Goal: Task Accomplishment & Management: Use online tool/utility

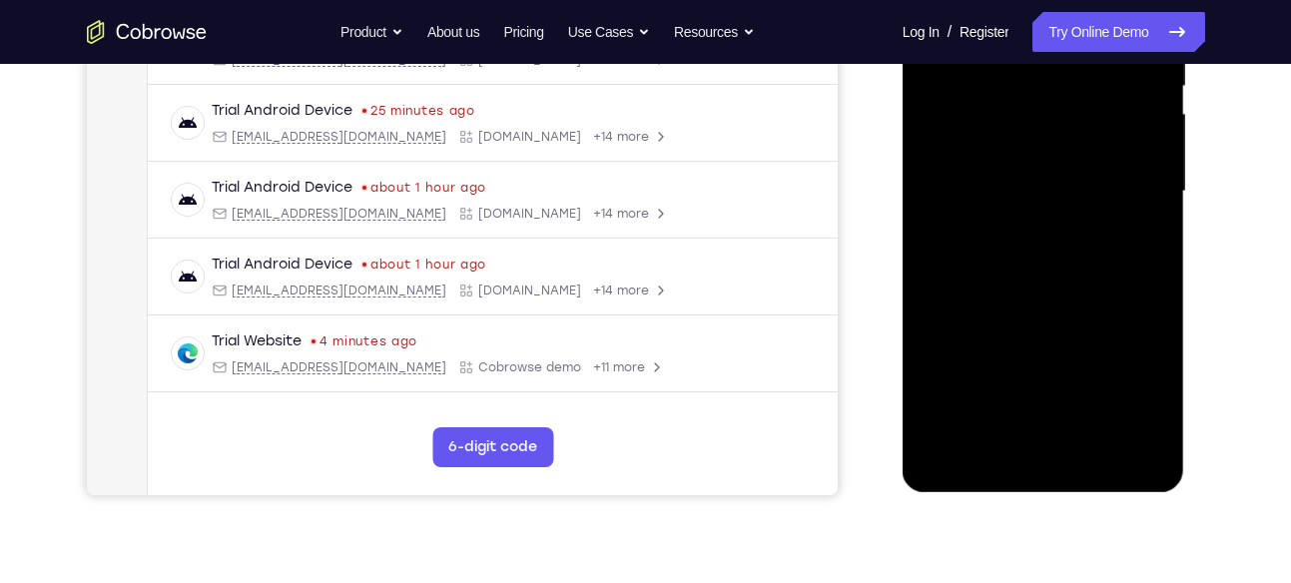
scroll to position [436, 0]
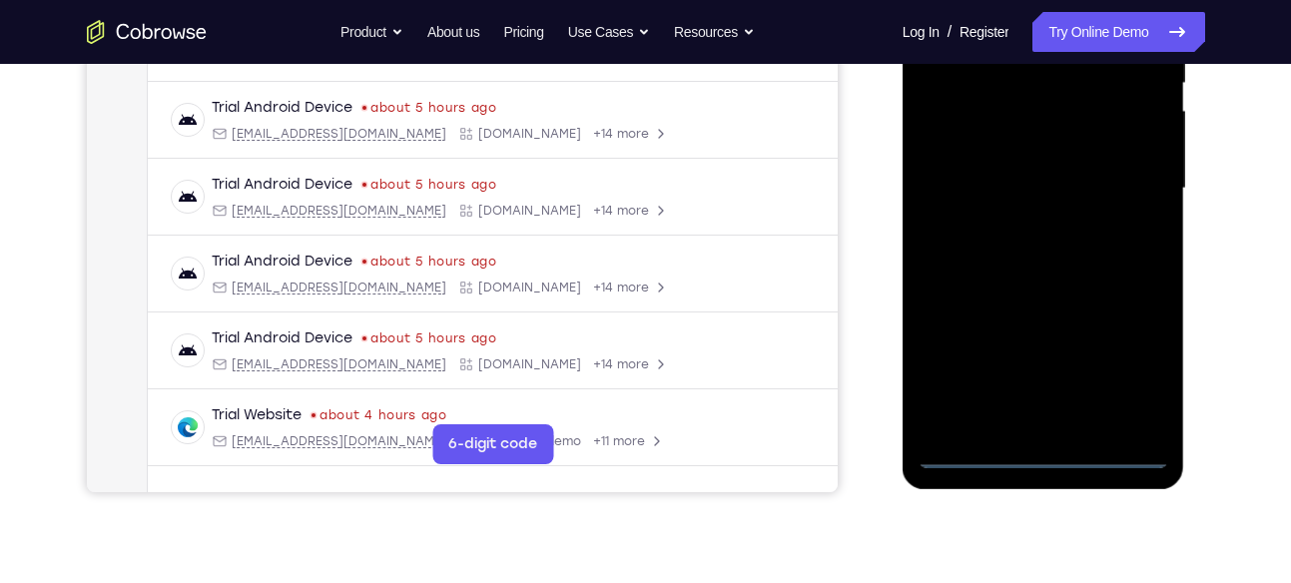
click at [1055, 452] on div at bounding box center [1043, 188] width 252 height 559
click at [1131, 361] on div at bounding box center [1043, 188] width 252 height 559
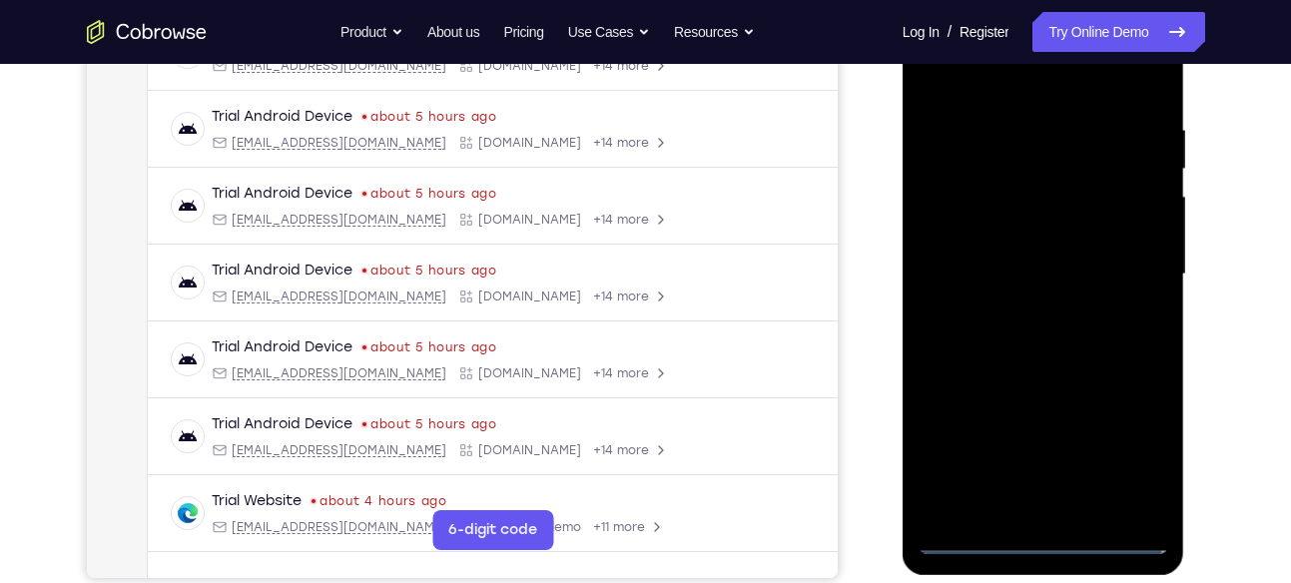
scroll to position [322, 0]
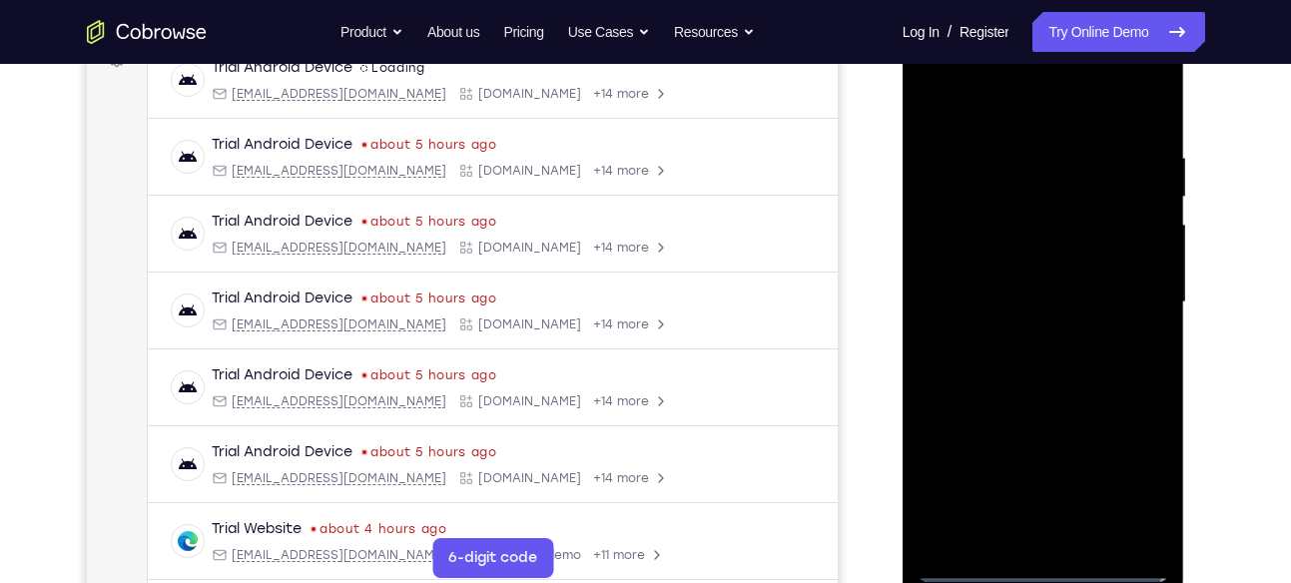
click at [1041, 104] on div at bounding box center [1043, 302] width 252 height 559
click at [1122, 285] on div at bounding box center [1043, 302] width 252 height 559
click at [1015, 337] on div at bounding box center [1043, 302] width 252 height 559
click at [1047, 285] on div at bounding box center [1043, 302] width 252 height 559
click at [1037, 298] on div at bounding box center [1043, 302] width 252 height 559
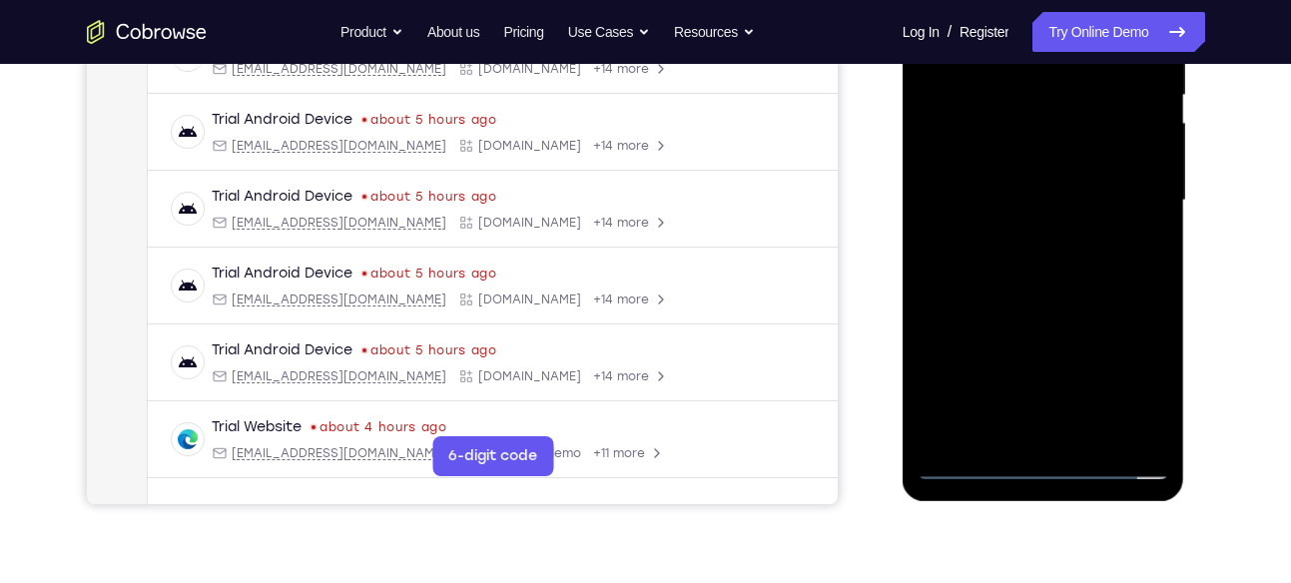
scroll to position [425, 0]
click at [1086, 269] on div at bounding box center [1043, 199] width 252 height 559
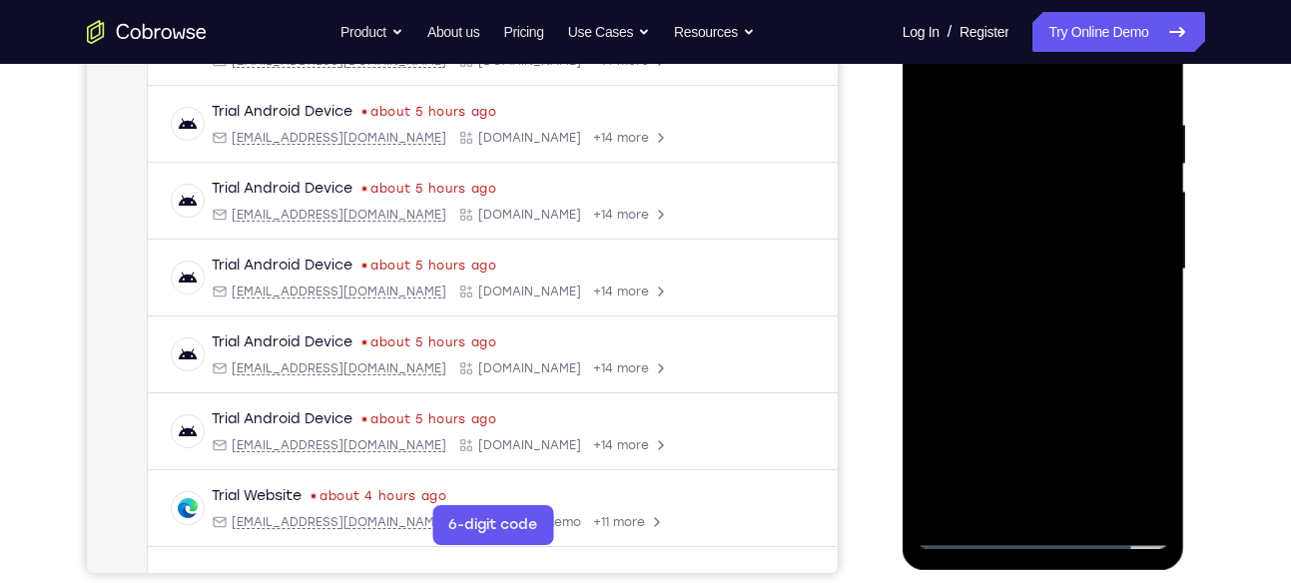
scroll to position [357, 0]
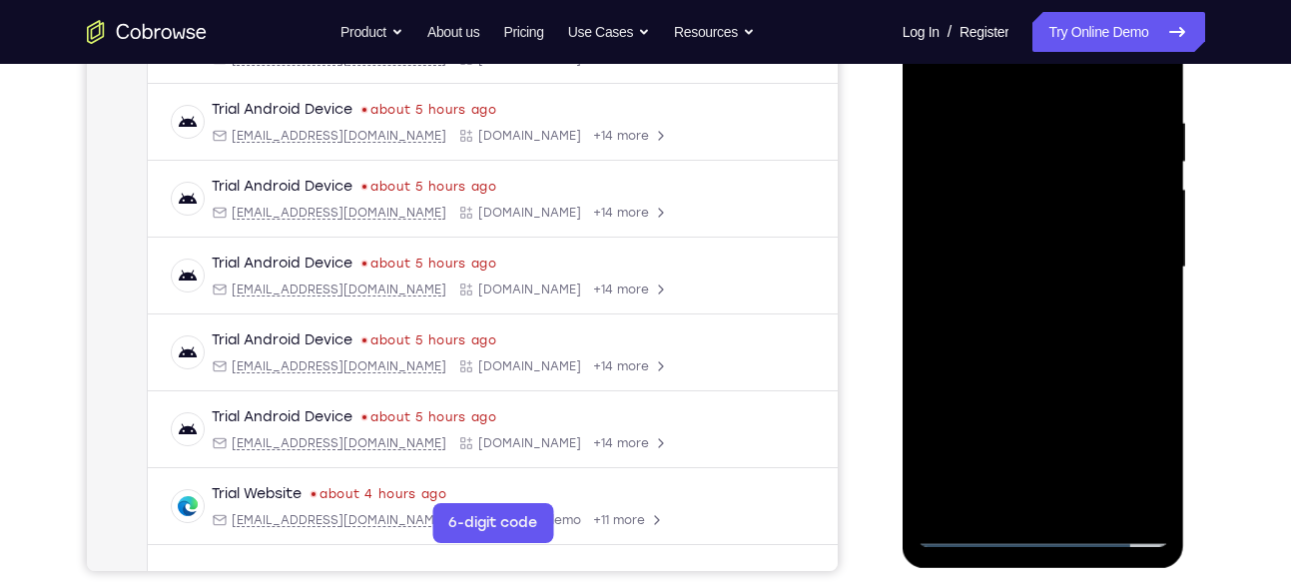
click at [1053, 347] on div at bounding box center [1043, 267] width 252 height 559
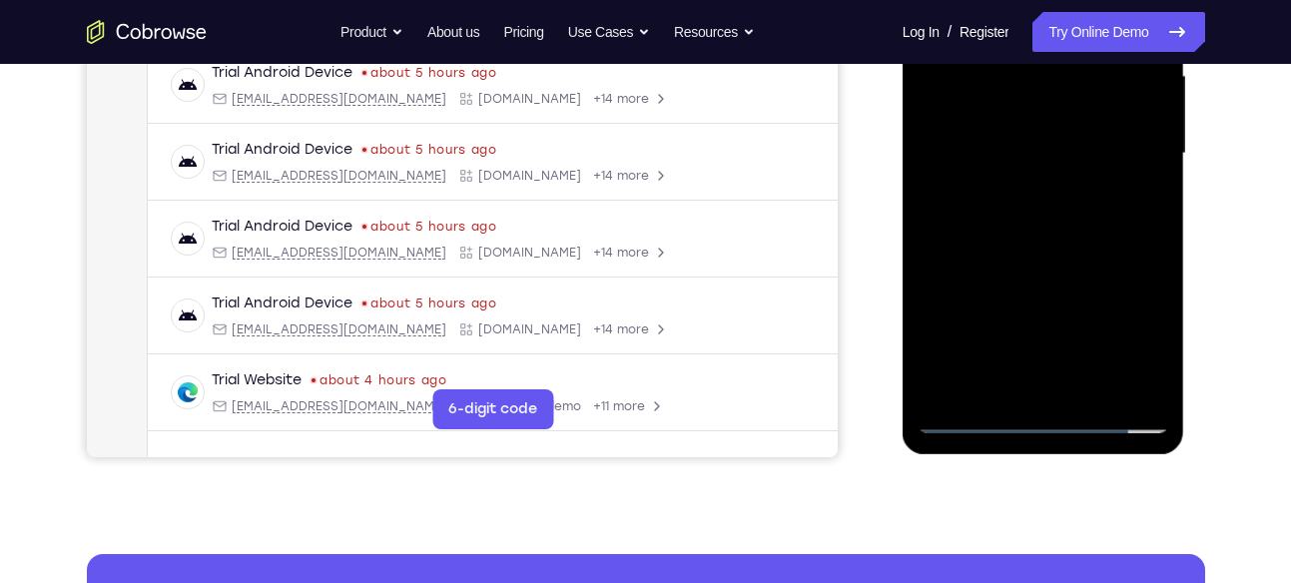
scroll to position [479, 0]
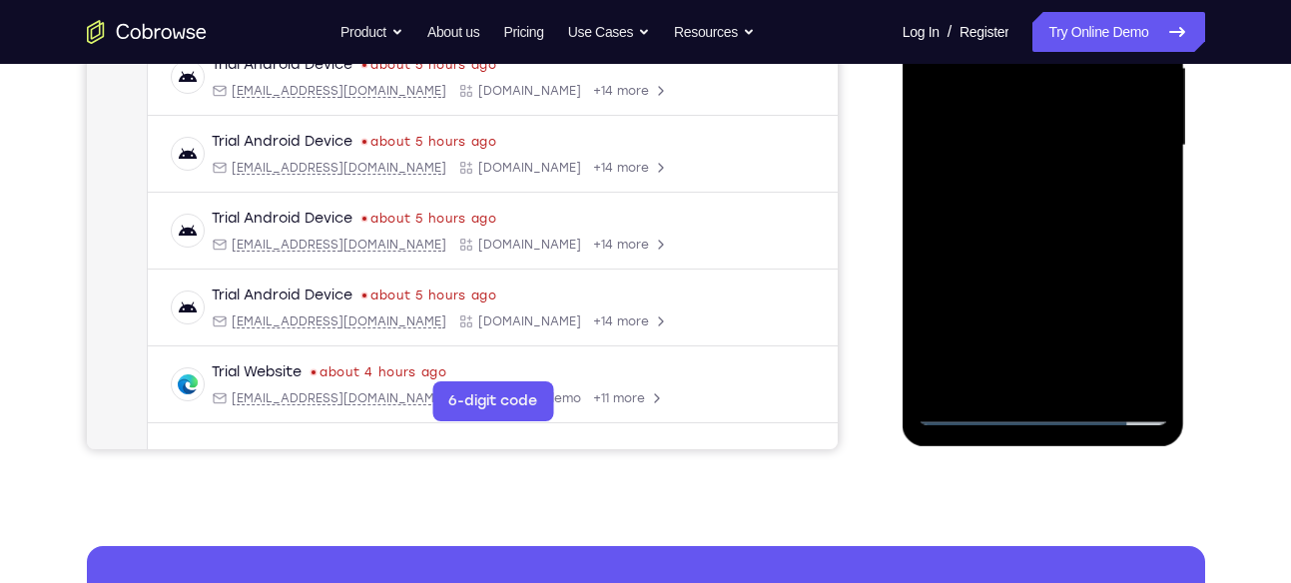
click at [1092, 379] on div at bounding box center [1043, 145] width 252 height 559
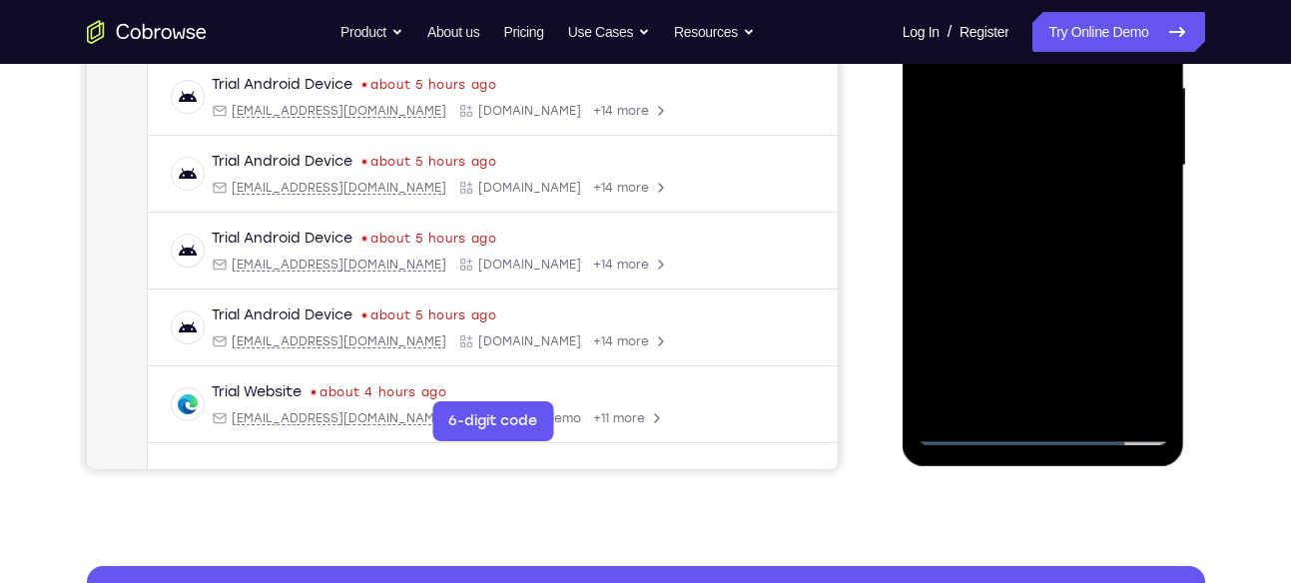
scroll to position [458, 0]
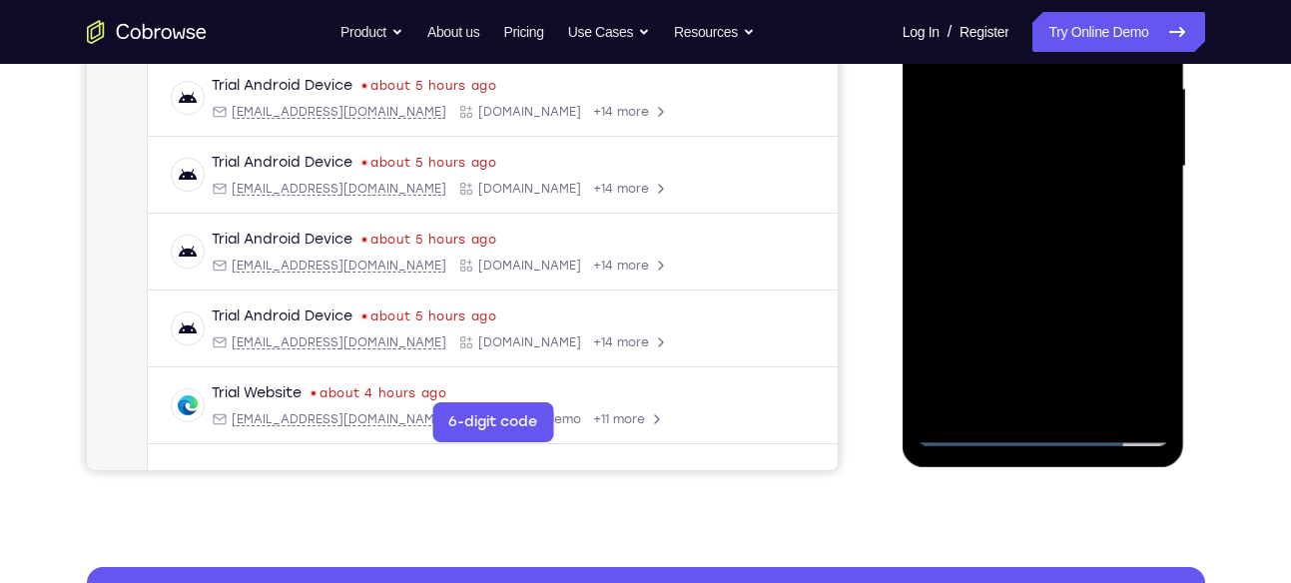
click at [1065, 270] on div at bounding box center [1043, 166] width 252 height 559
click at [1051, 270] on div at bounding box center [1043, 166] width 252 height 559
click at [1059, 246] on div at bounding box center [1043, 166] width 252 height 559
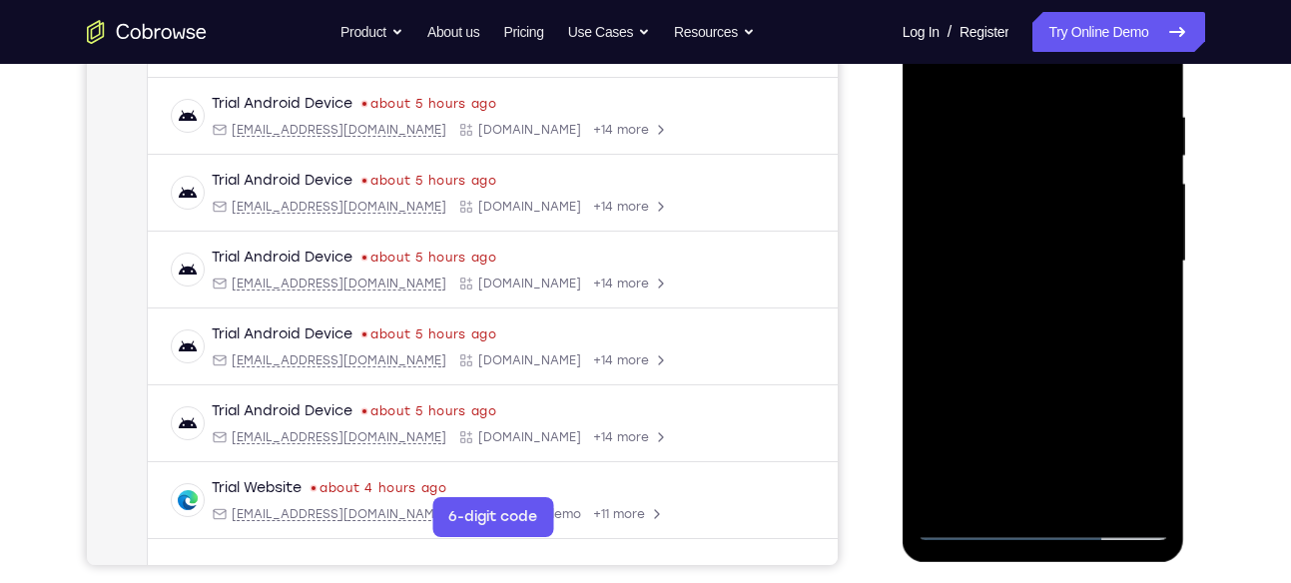
scroll to position [316, 0]
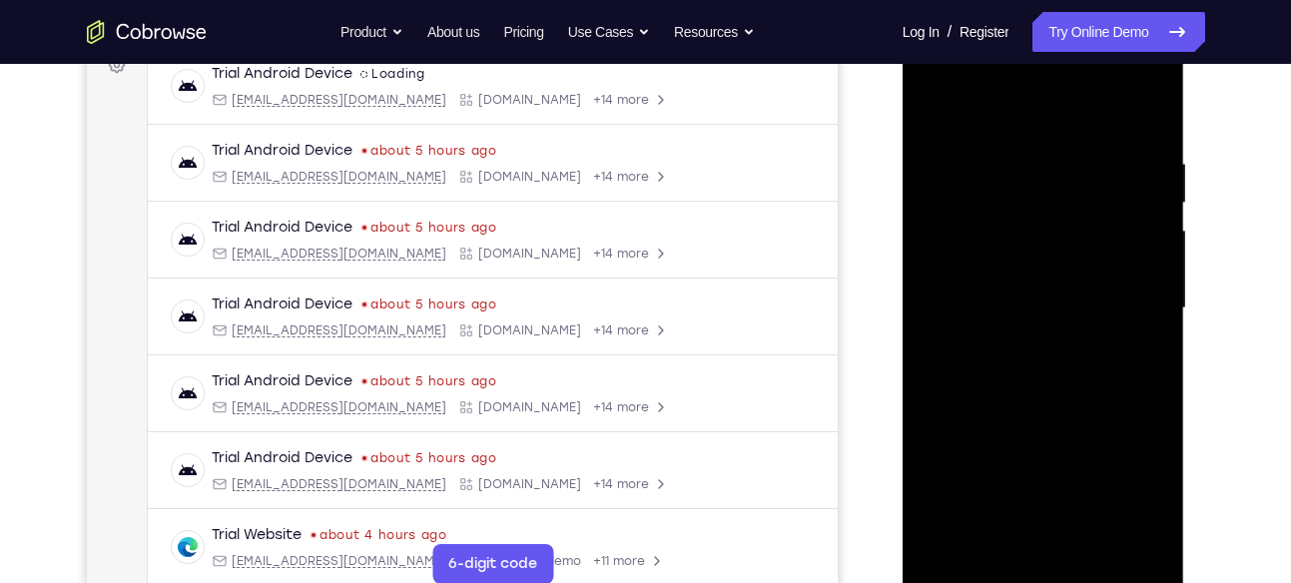
click at [937, 115] on div at bounding box center [1043, 308] width 252 height 559
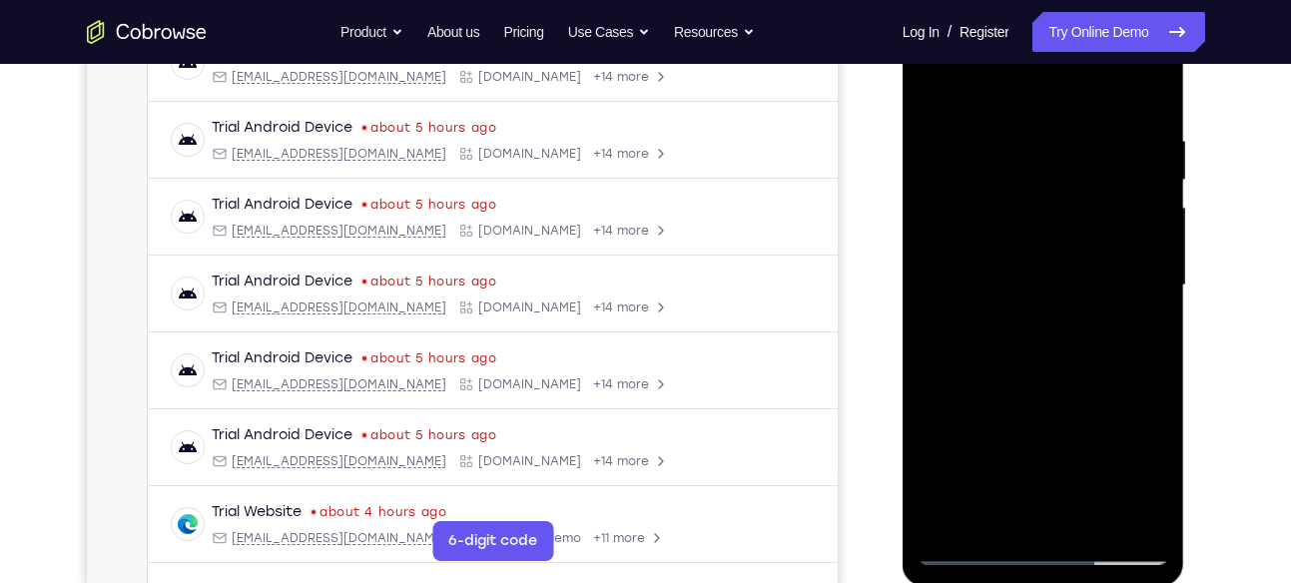
scroll to position [337, 0]
click at [1041, 330] on div at bounding box center [1043, 287] width 252 height 559
click at [930, 86] on div at bounding box center [1043, 287] width 252 height 559
click at [1038, 362] on div at bounding box center [1043, 287] width 252 height 559
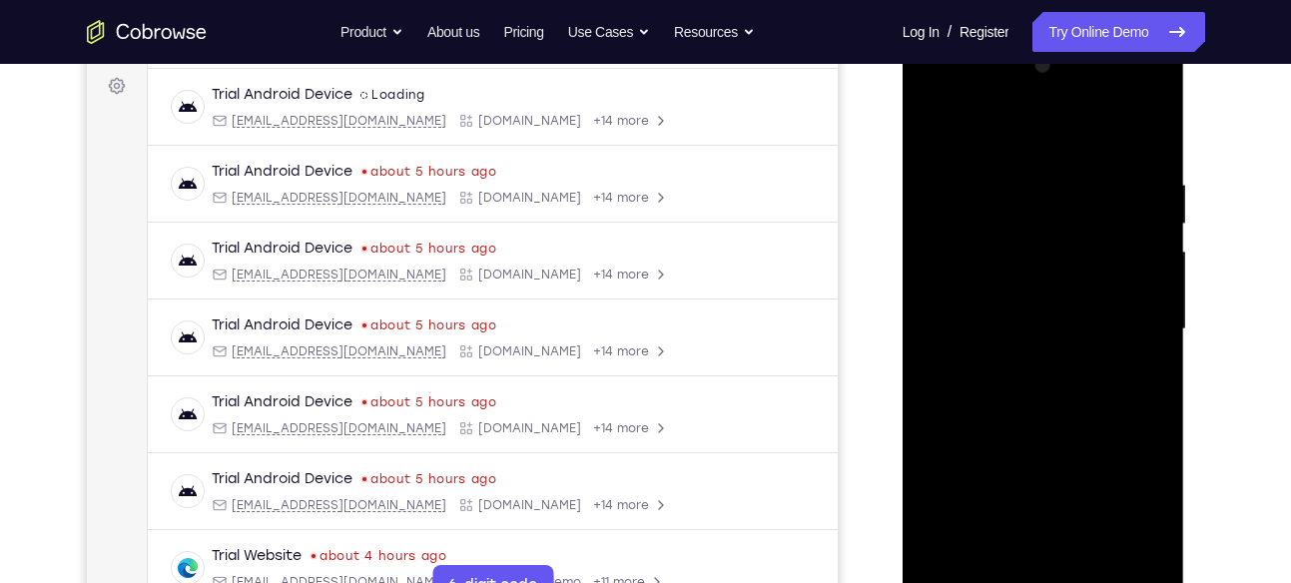
scroll to position [294, 0]
click at [937, 133] on div at bounding box center [1043, 330] width 252 height 559
click at [1153, 127] on div at bounding box center [1043, 330] width 252 height 559
click at [930, 125] on div at bounding box center [1043, 330] width 252 height 559
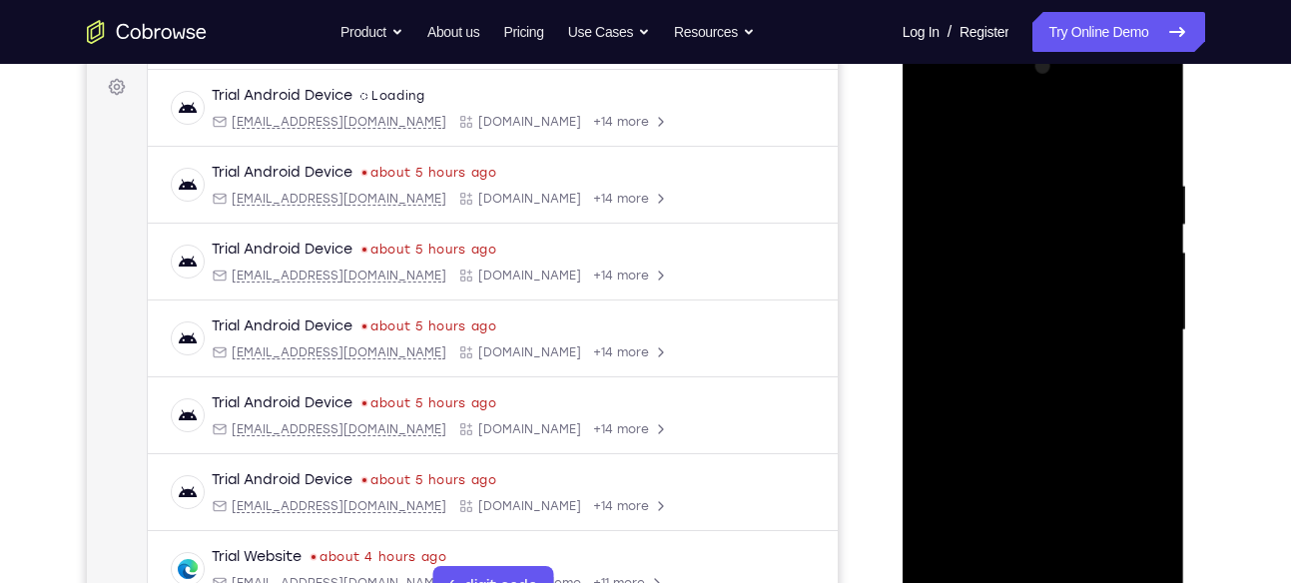
click at [1023, 169] on div at bounding box center [1043, 330] width 252 height 559
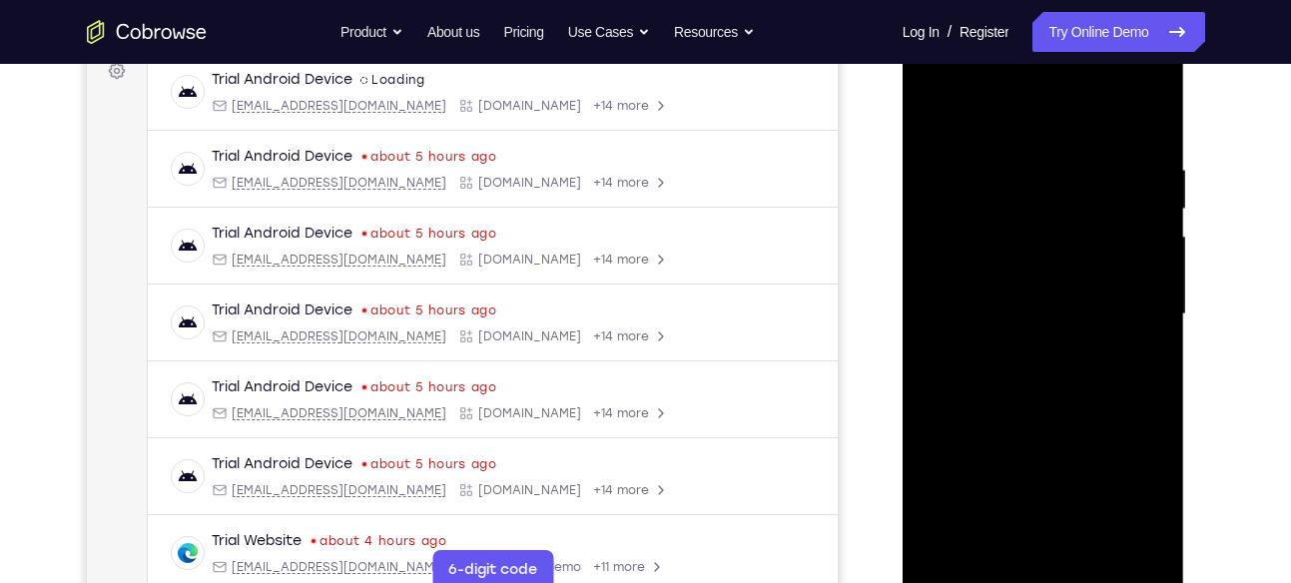
scroll to position [311, 0]
click at [1140, 118] on div at bounding box center [1043, 313] width 252 height 559
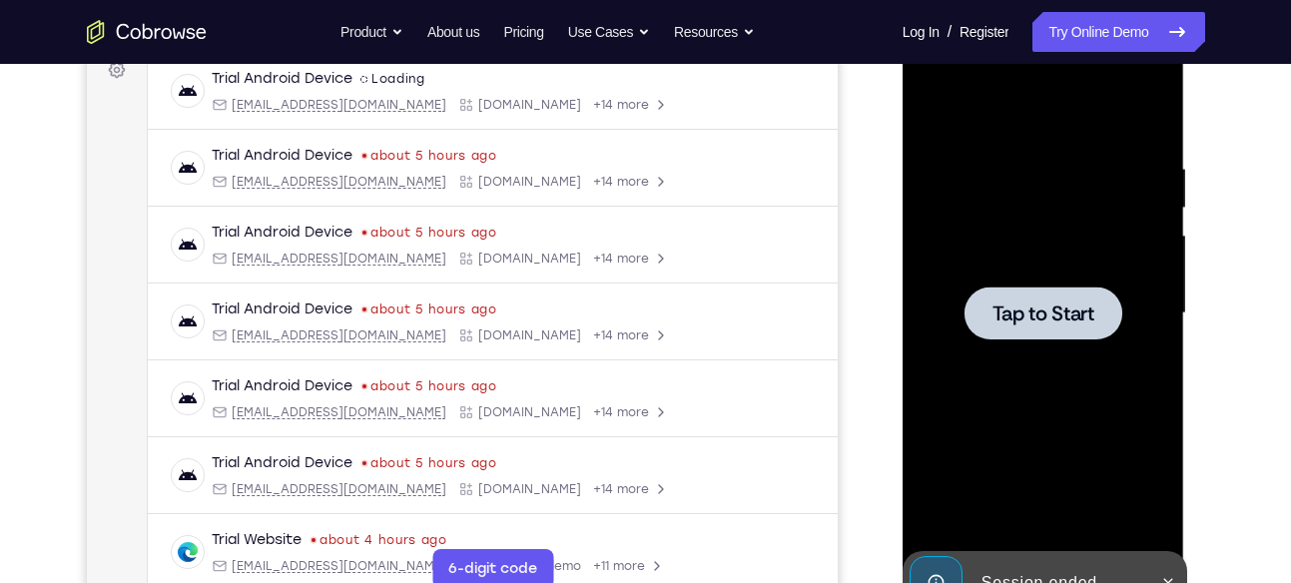
click at [1097, 294] on div at bounding box center [1043, 312] width 158 height 53
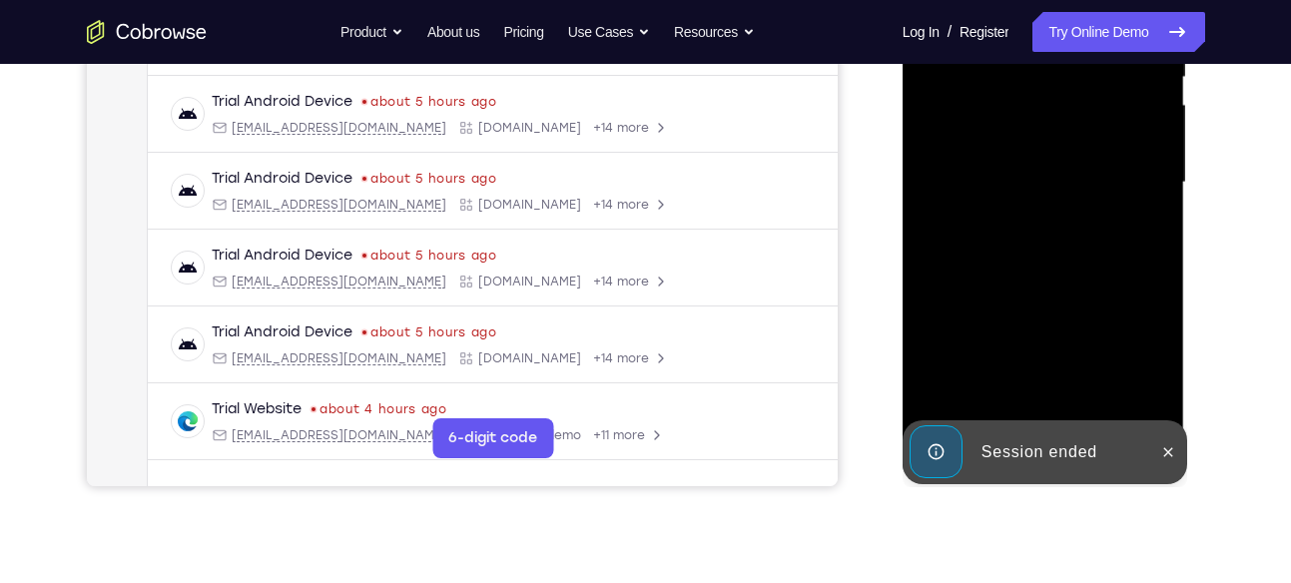
scroll to position [443, 0]
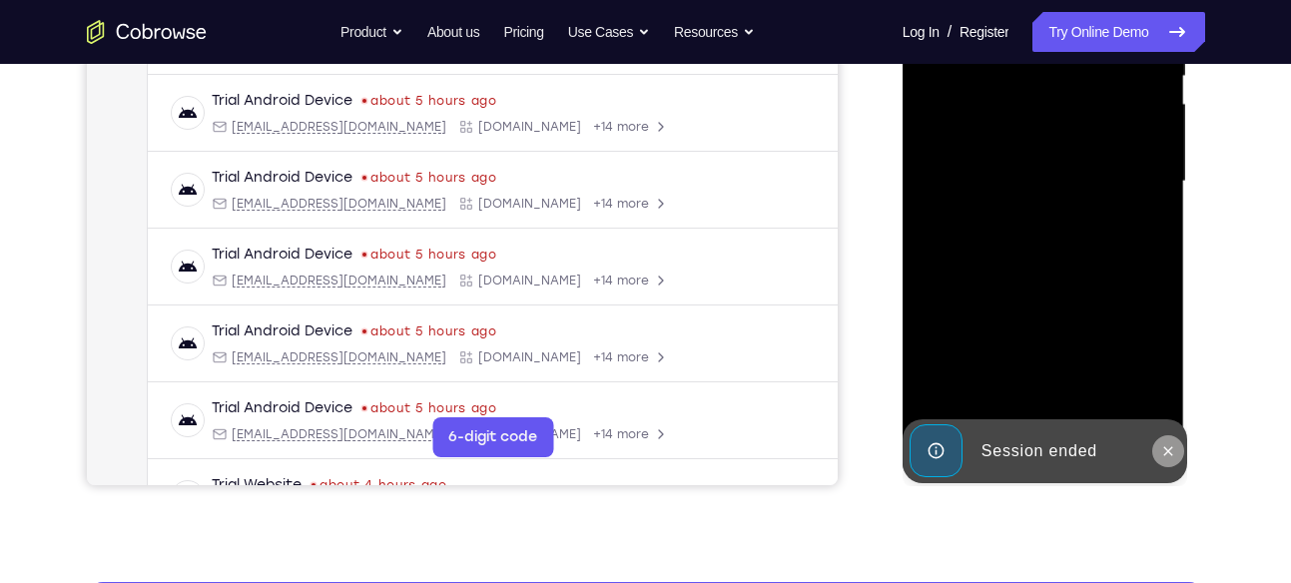
click at [1165, 451] on icon at bounding box center [1168, 451] width 16 height 16
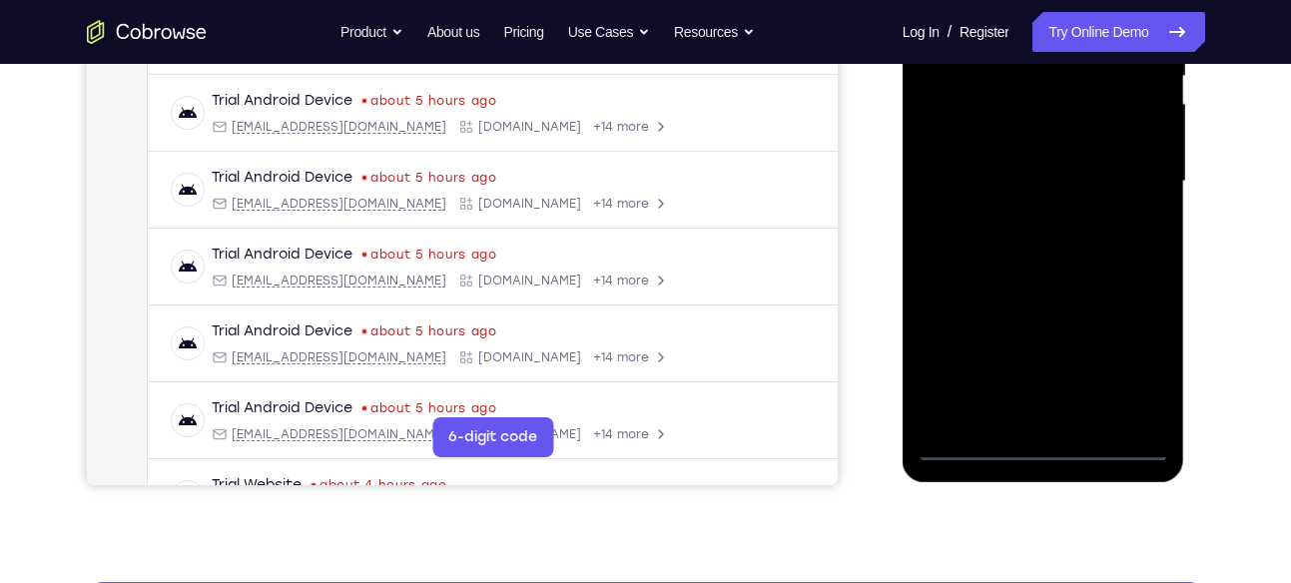
click at [1040, 456] on div at bounding box center [1043, 181] width 252 height 559
click at [1129, 360] on div at bounding box center [1043, 181] width 252 height 559
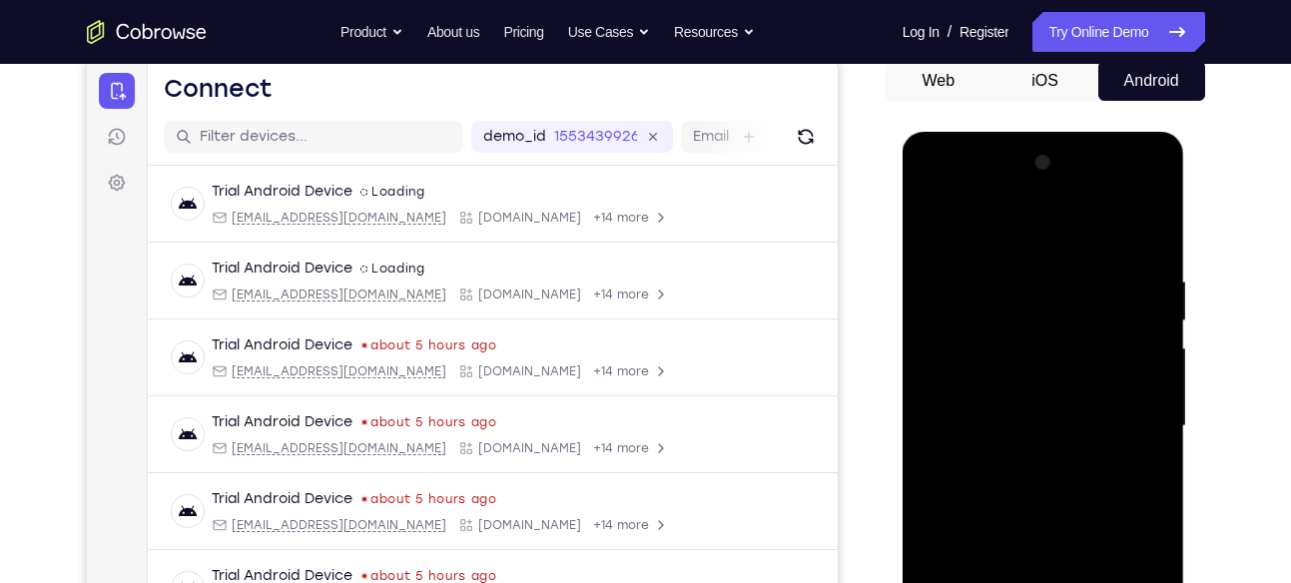
scroll to position [193, 0]
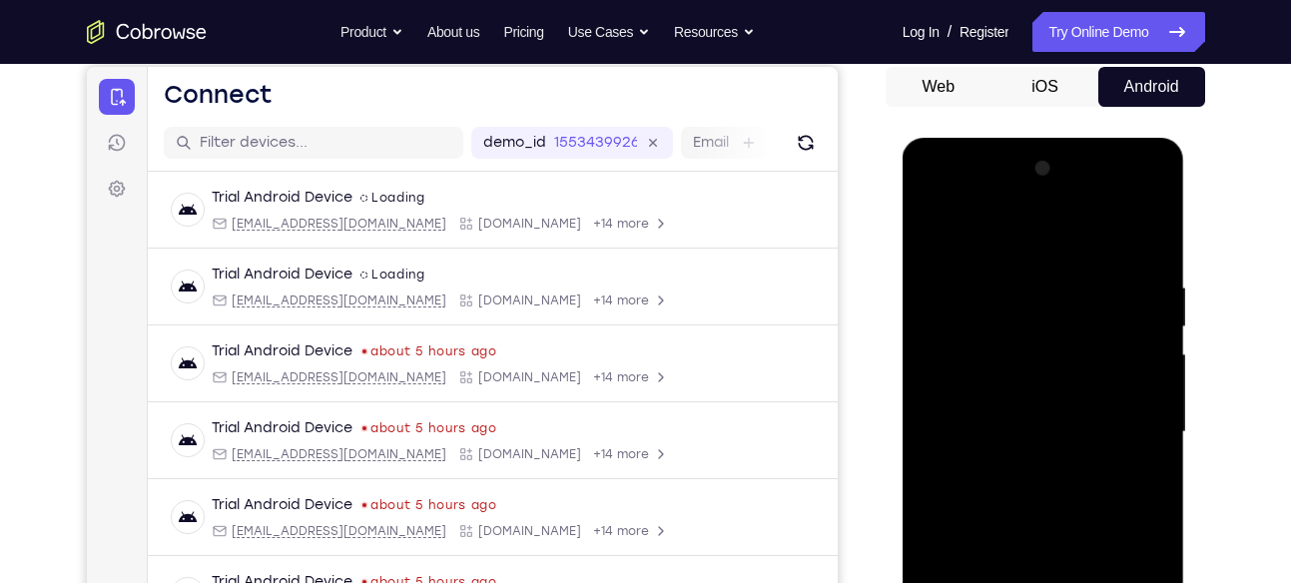
click at [1062, 243] on div at bounding box center [1043, 432] width 252 height 559
click at [1123, 422] on div at bounding box center [1043, 432] width 252 height 559
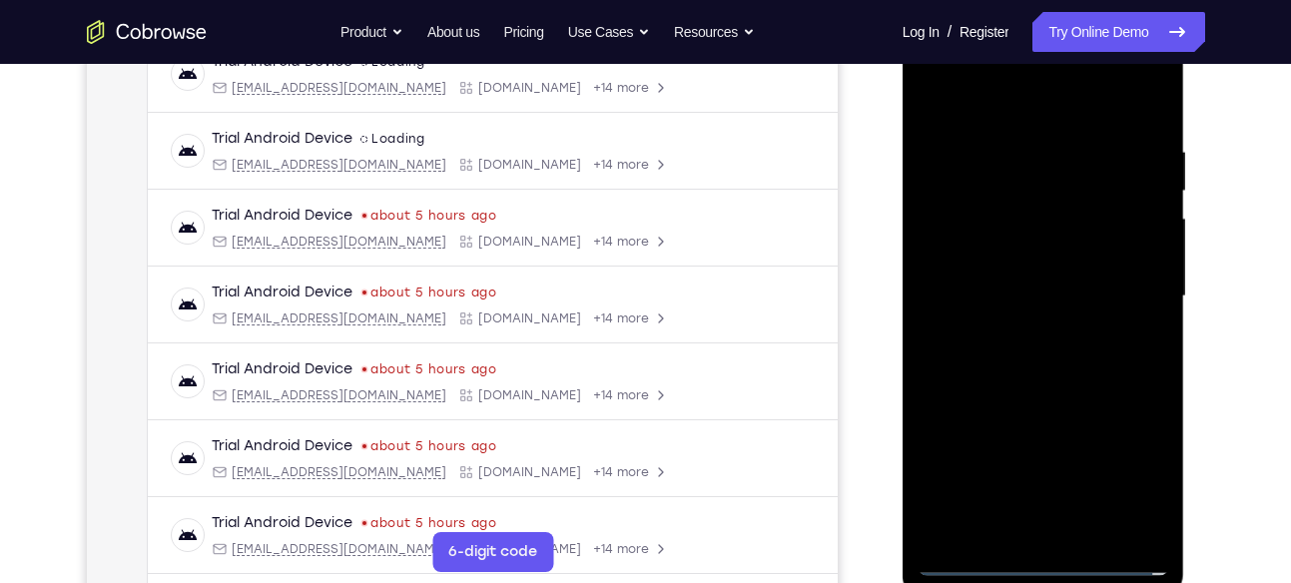
scroll to position [329, 0]
click at [1029, 333] on div at bounding box center [1043, 295] width 252 height 559
click at [1051, 274] on div at bounding box center [1043, 295] width 252 height 559
click at [1046, 295] on div at bounding box center [1043, 295] width 252 height 559
click at [1028, 376] on div at bounding box center [1043, 295] width 252 height 559
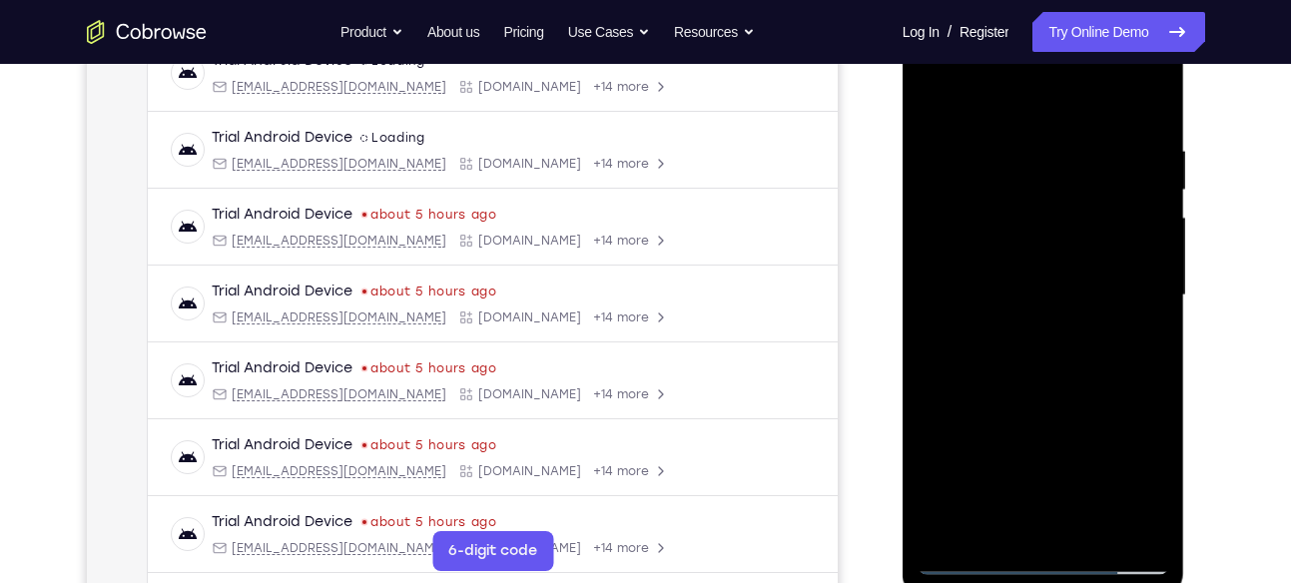
click at [976, 283] on div at bounding box center [1043, 295] width 252 height 559
click at [1003, 290] on div at bounding box center [1043, 295] width 252 height 559
click at [1029, 361] on div at bounding box center [1043, 295] width 252 height 559
click at [1136, 319] on div at bounding box center [1043, 295] width 252 height 559
click at [1069, 290] on div at bounding box center [1043, 295] width 252 height 559
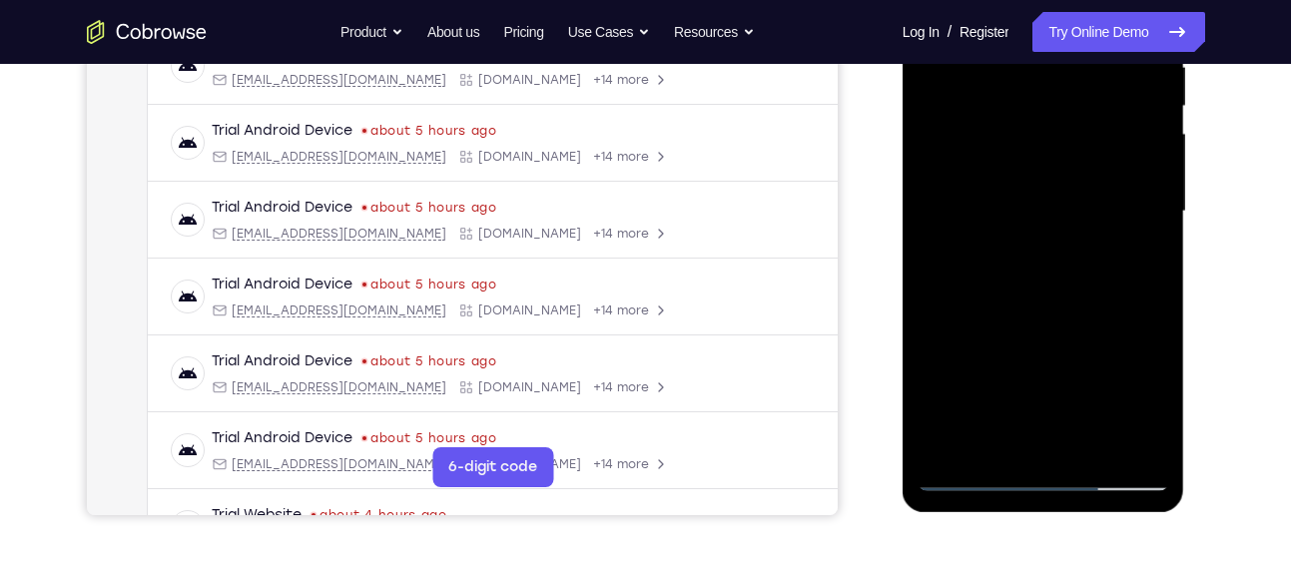
scroll to position [426, 0]
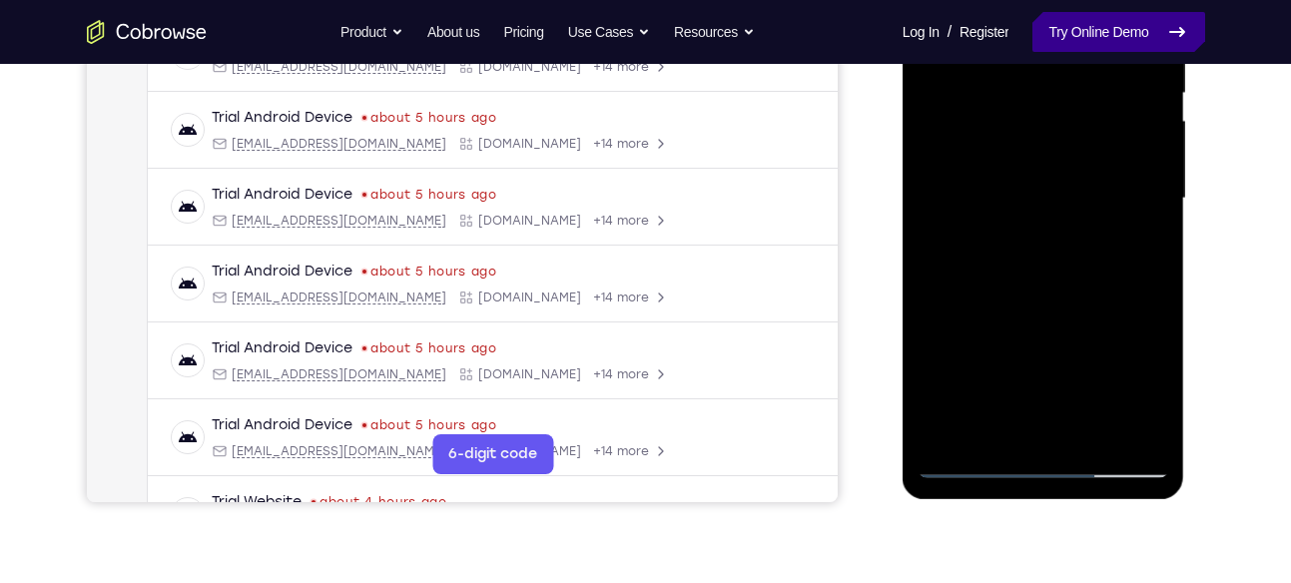
click at [1088, 37] on link "Try Online Demo" at bounding box center [1118, 32] width 172 height 40
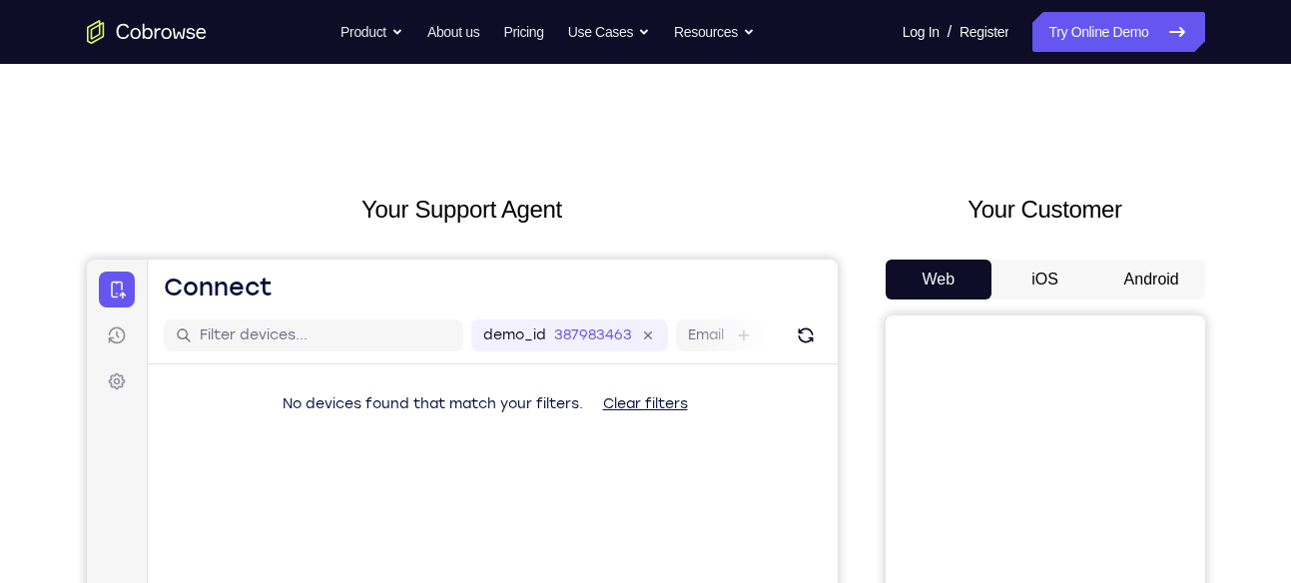
click at [1132, 268] on button "Android" at bounding box center [1151, 280] width 107 height 40
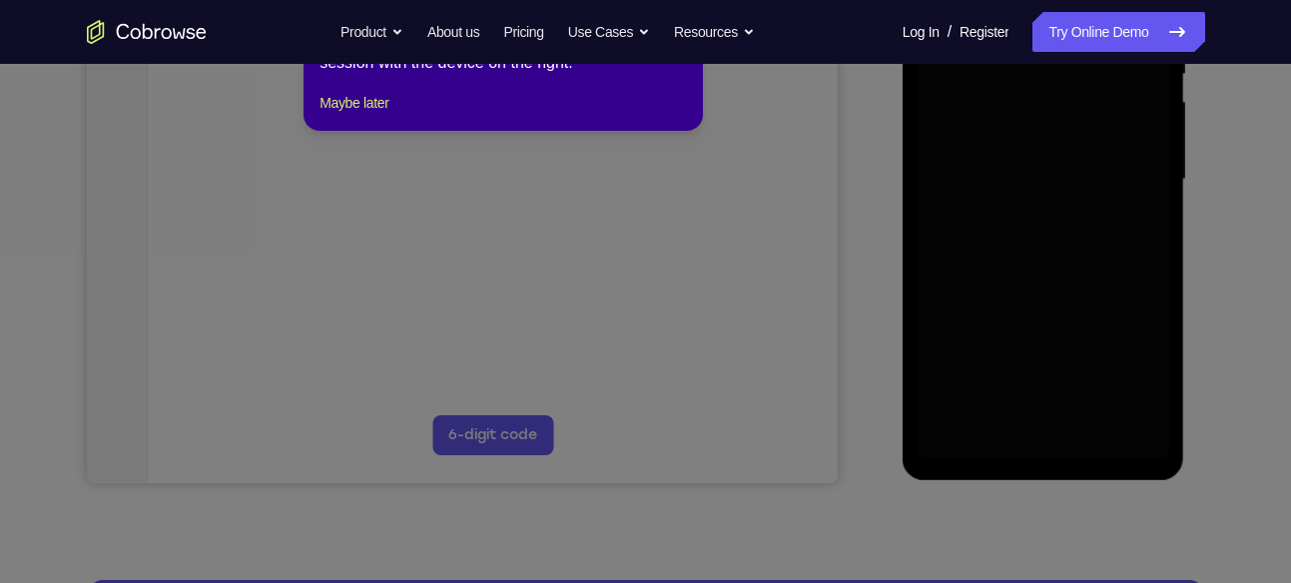
scroll to position [446, 0]
click at [362, 114] on button "Maybe later" at bounding box center [353, 102] width 69 height 24
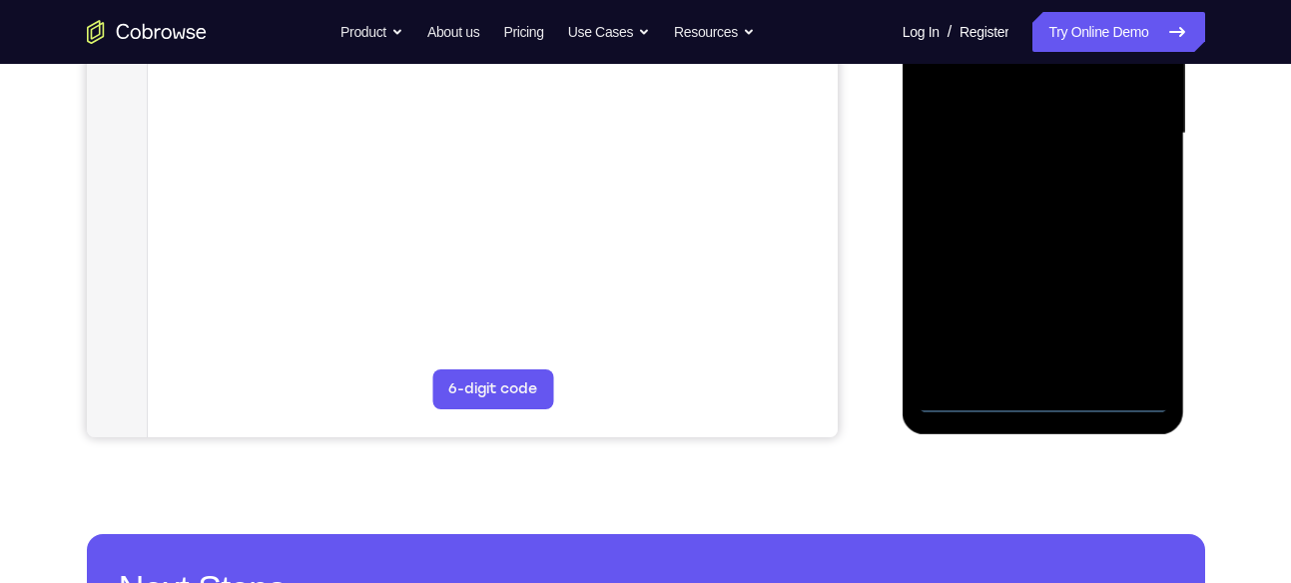
scroll to position [492, 0]
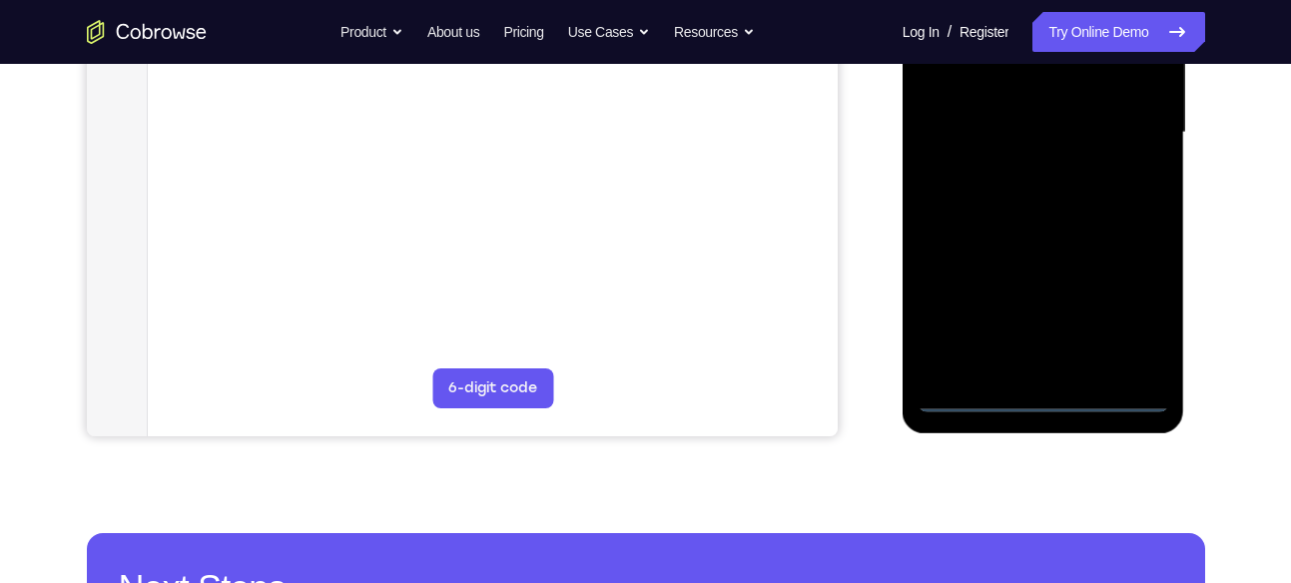
click at [1047, 394] on div at bounding box center [1043, 132] width 252 height 559
click at [1122, 307] on div at bounding box center [1043, 132] width 252 height 559
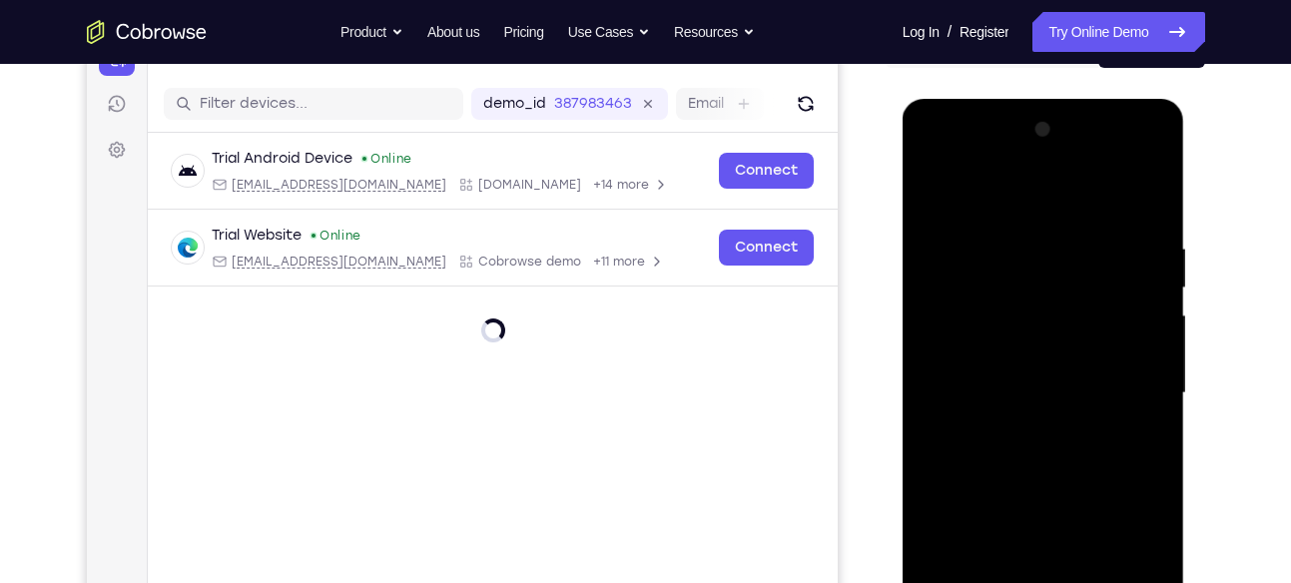
scroll to position [231, 0]
click at [1045, 212] on div at bounding box center [1043, 394] width 252 height 559
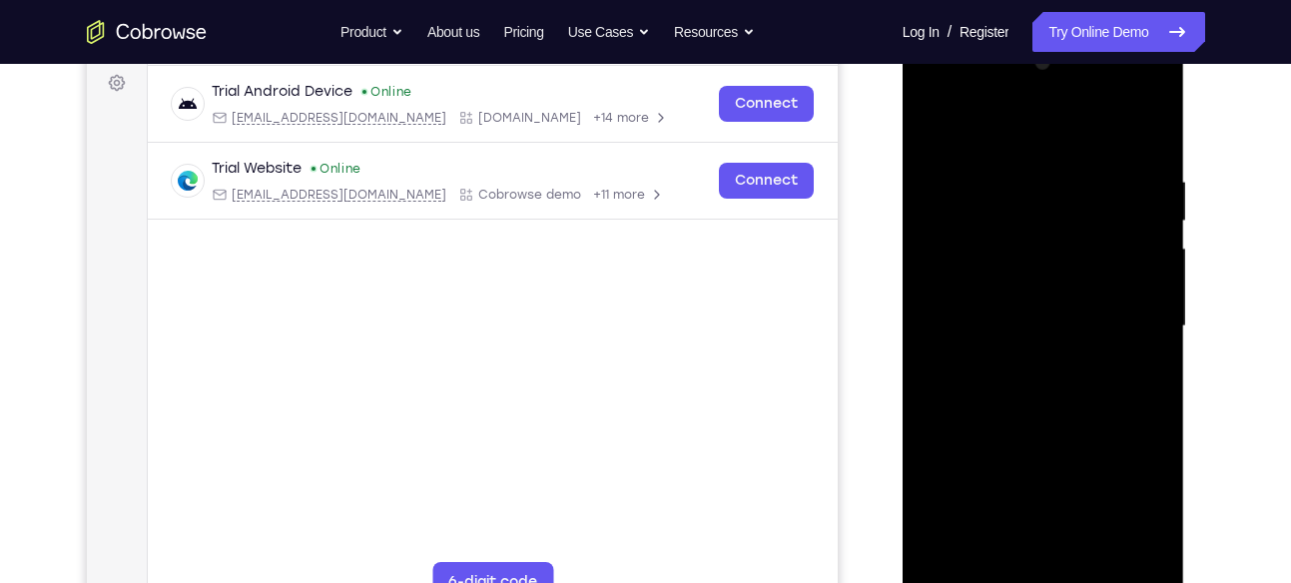
click at [1121, 320] on div at bounding box center [1043, 326] width 252 height 559
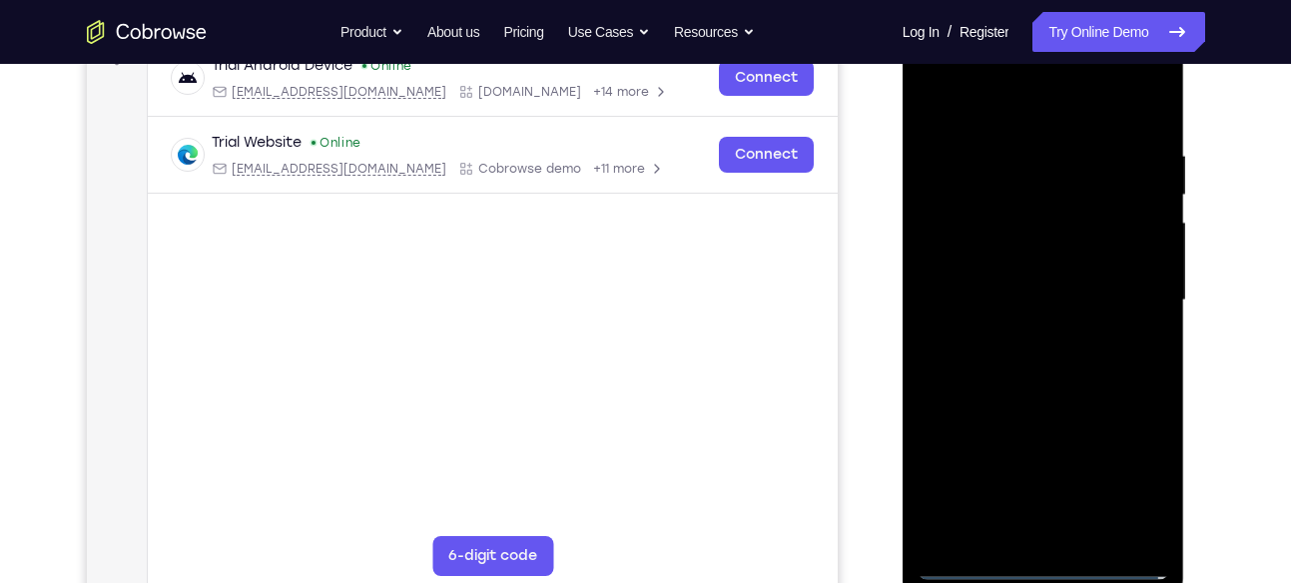
scroll to position [353, 0]
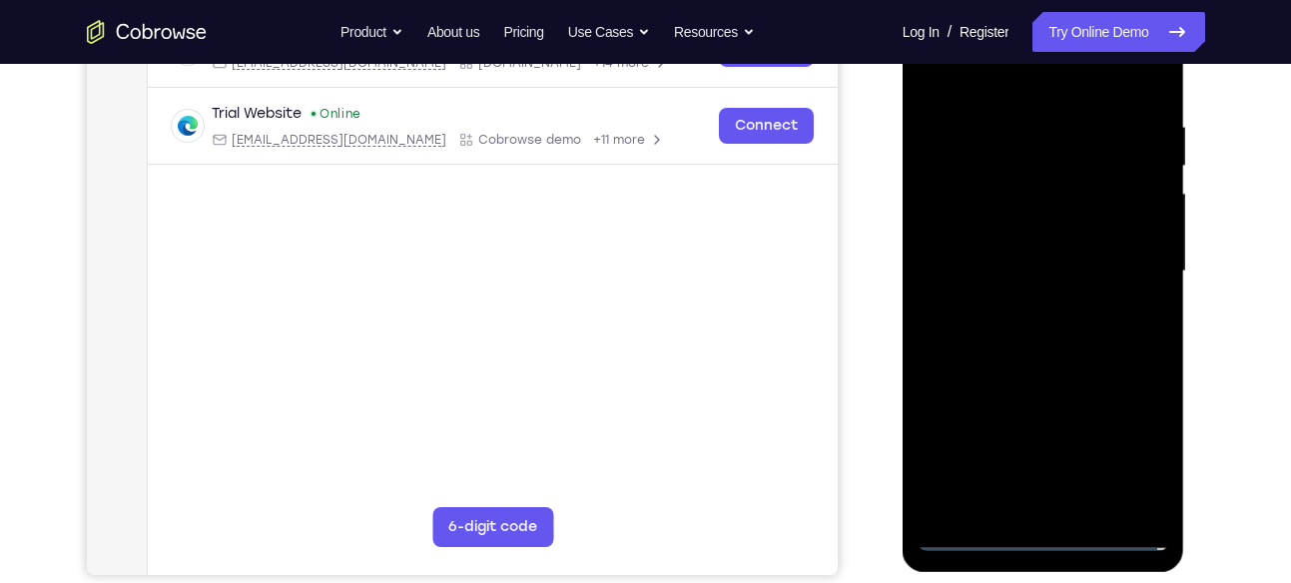
click at [1022, 307] on div at bounding box center [1043, 271] width 252 height 559
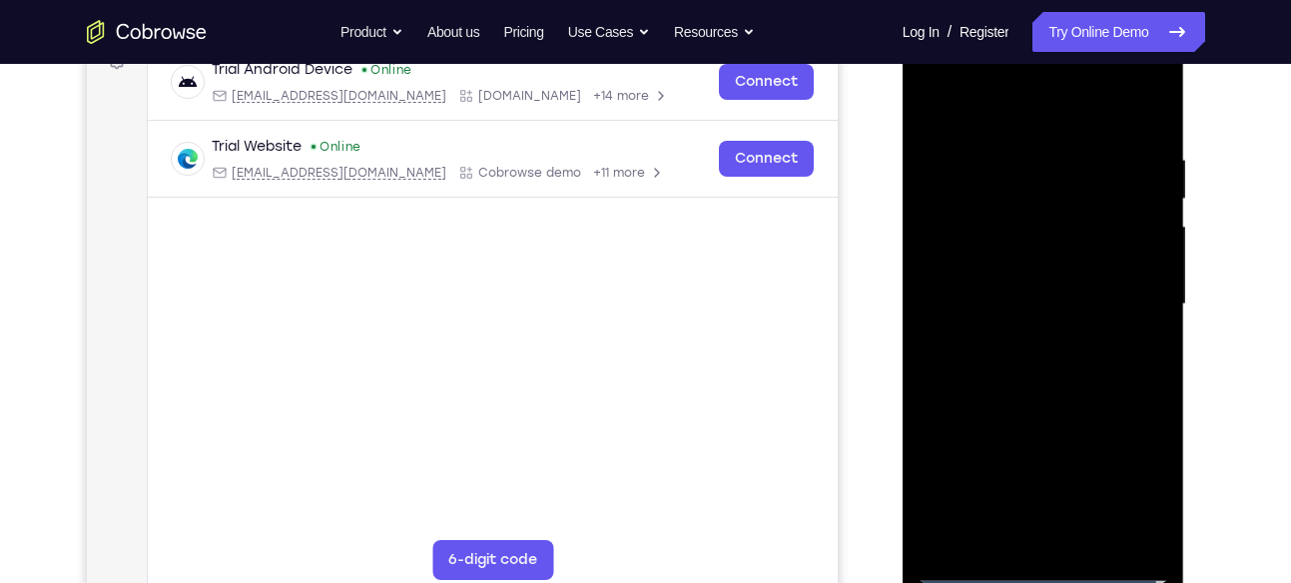
scroll to position [319, 0]
click at [1020, 294] on div at bounding box center [1043, 305] width 252 height 559
click at [1038, 305] on div at bounding box center [1043, 305] width 252 height 559
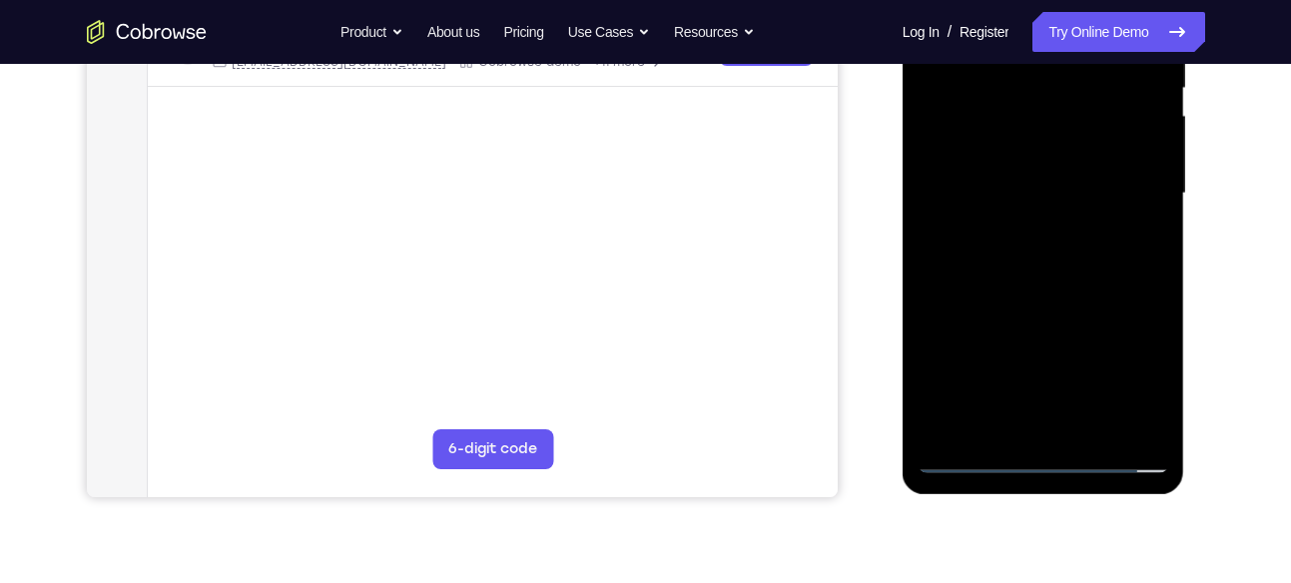
scroll to position [432, 0]
click at [1038, 259] on div at bounding box center [1043, 192] width 252 height 559
click at [1041, 250] on div at bounding box center [1043, 192] width 252 height 559
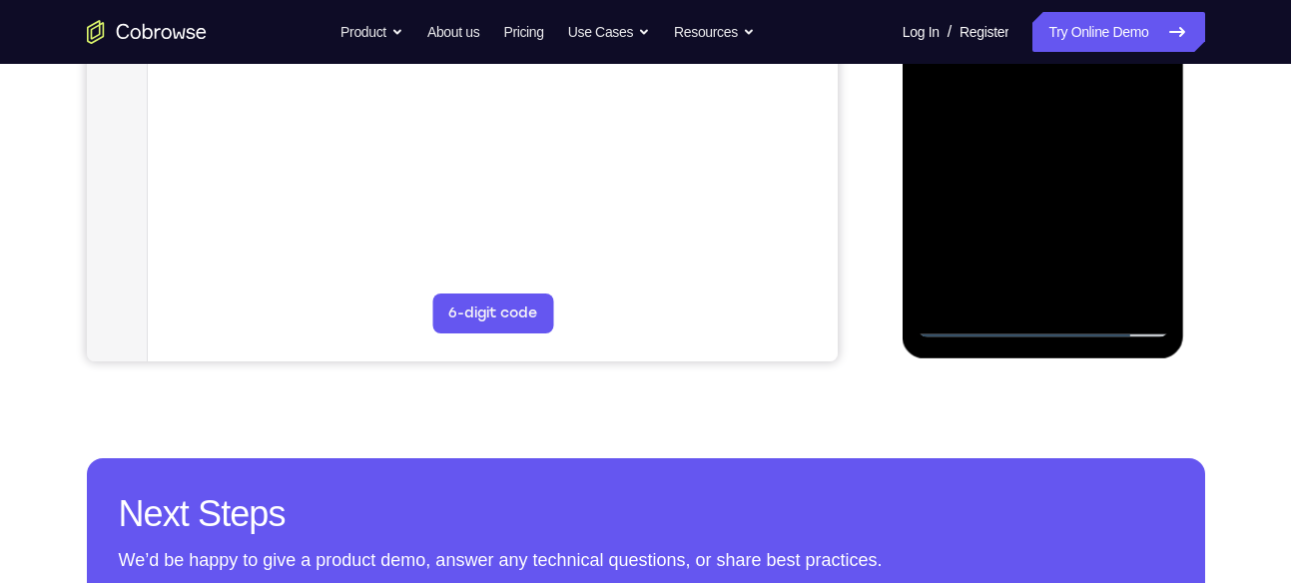
scroll to position [483, 0]
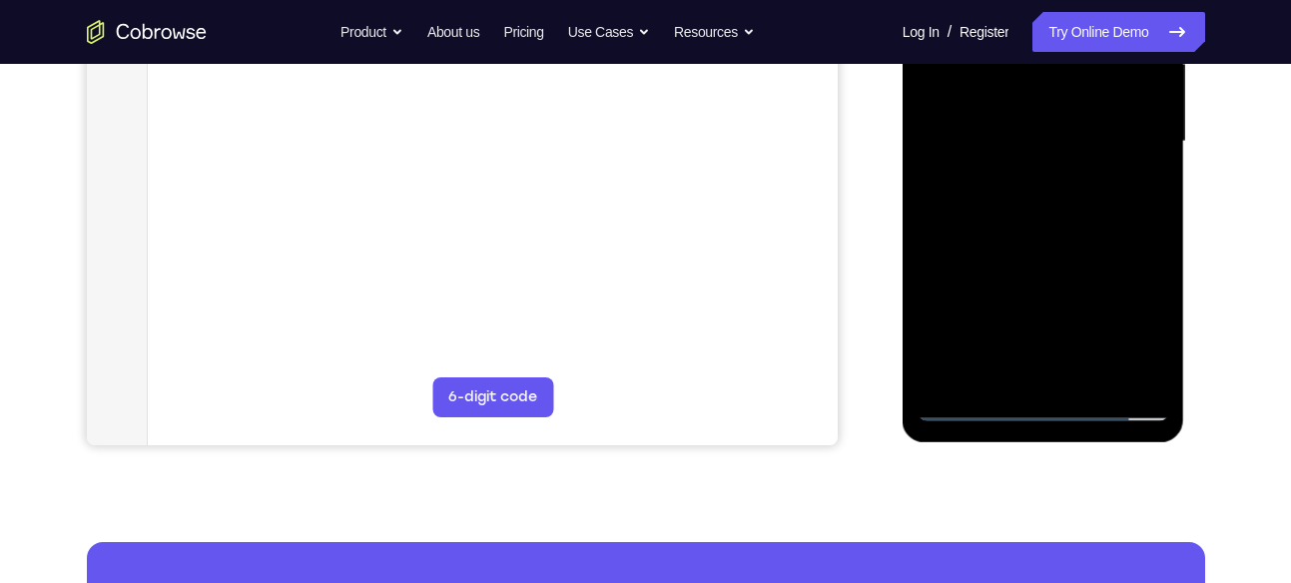
click at [1045, 215] on div at bounding box center [1043, 141] width 252 height 559
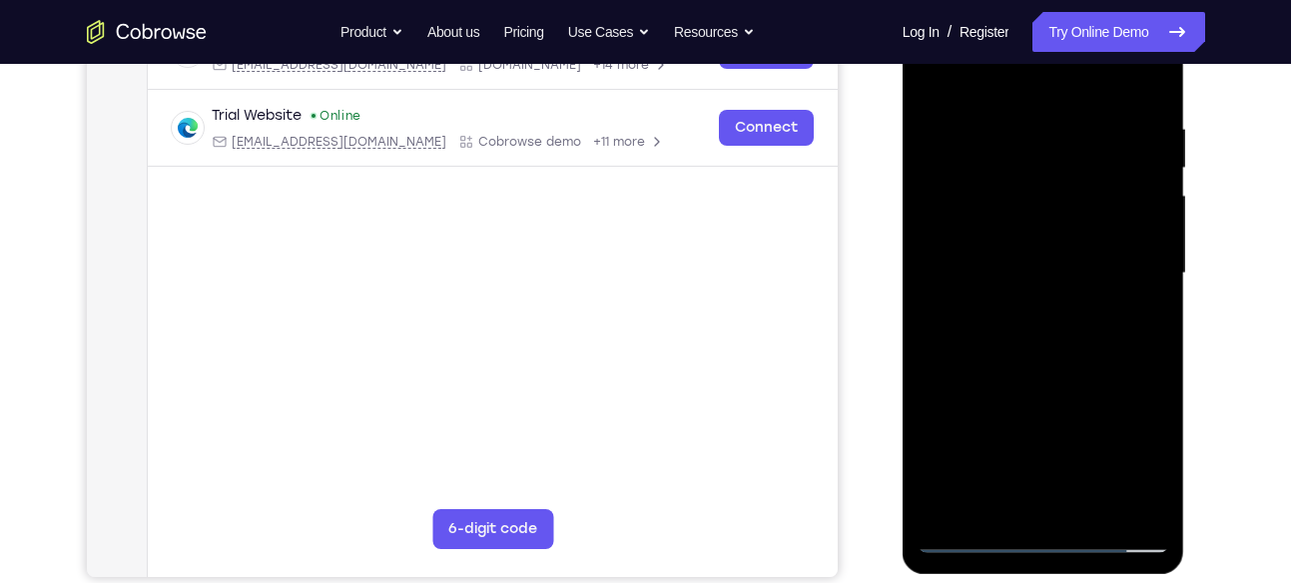
scroll to position [340, 0]
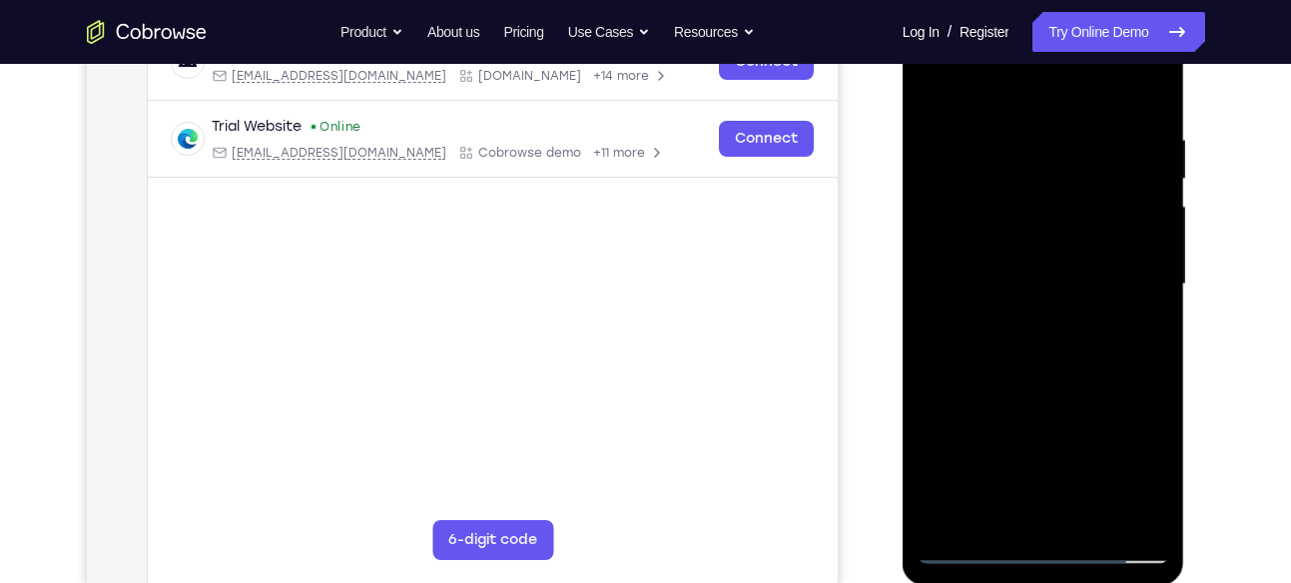
click at [1003, 128] on div at bounding box center [1043, 284] width 252 height 559
click at [1030, 367] on div at bounding box center [1043, 284] width 252 height 559
click at [1021, 133] on div at bounding box center [1043, 284] width 252 height 559
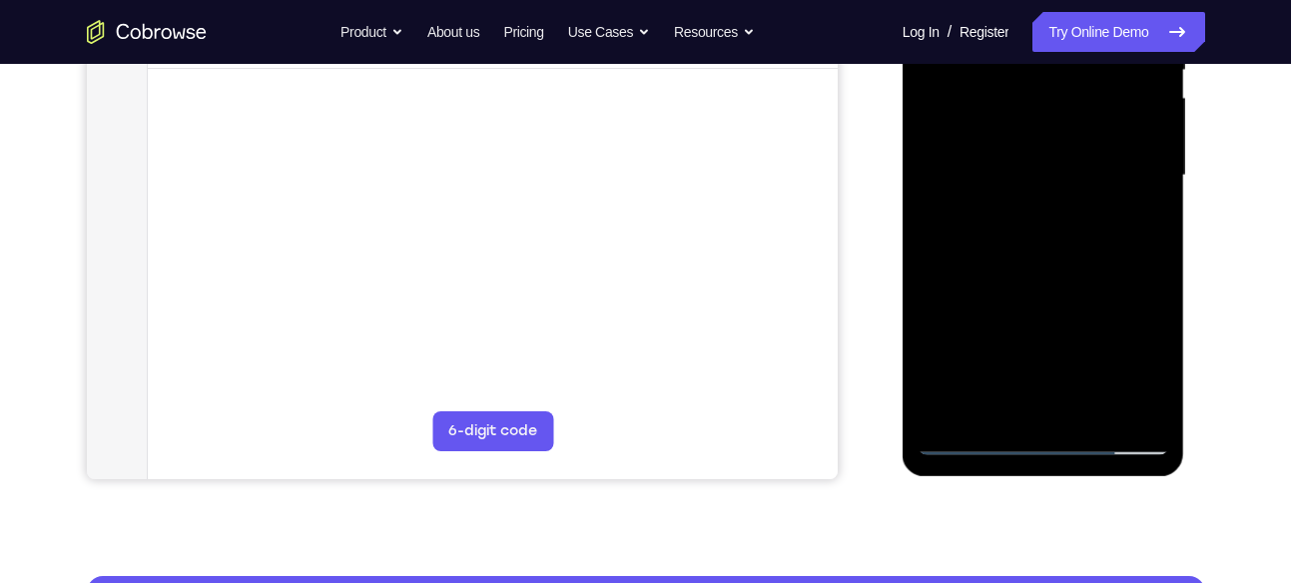
scroll to position [451, 0]
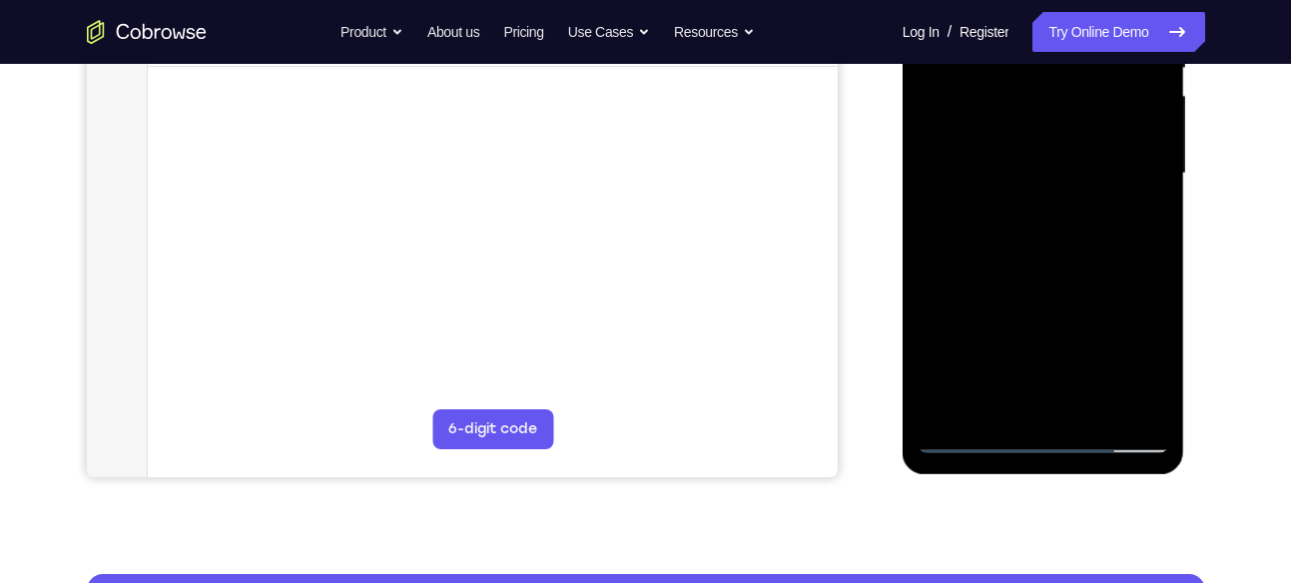
click at [1017, 392] on div at bounding box center [1043, 173] width 252 height 559
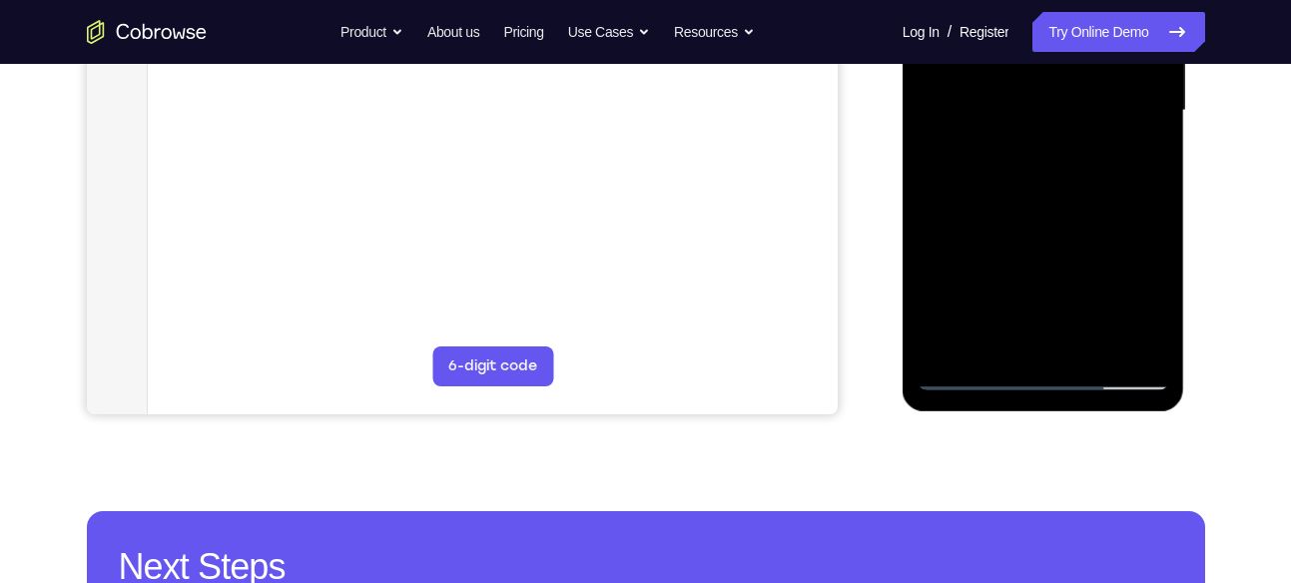
scroll to position [517, 0]
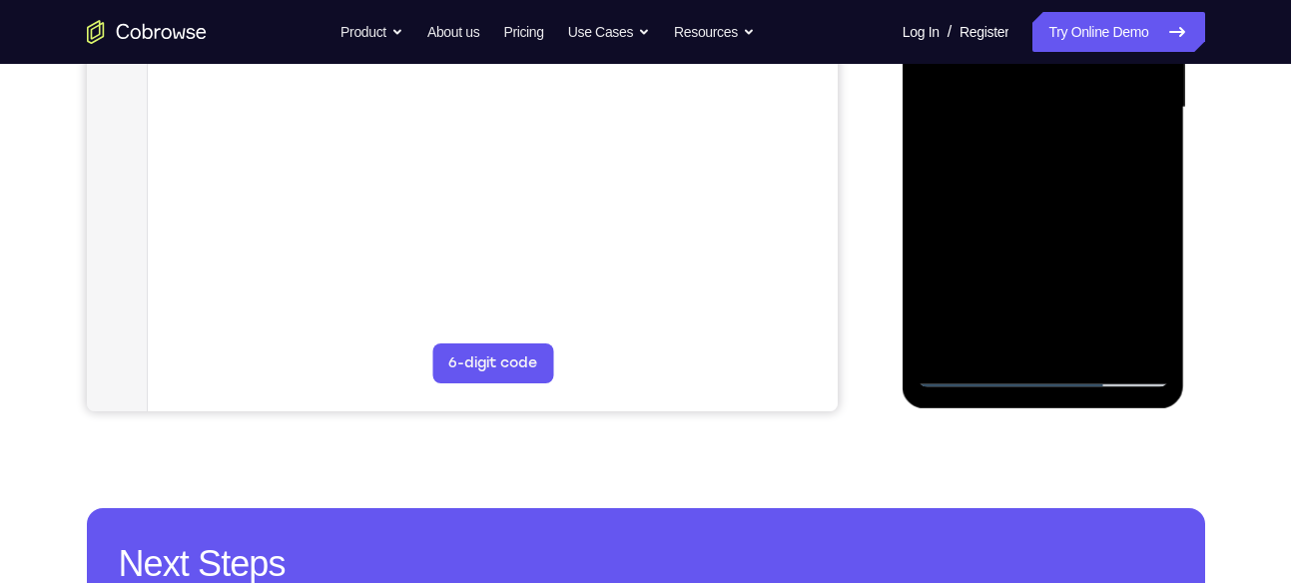
click at [965, 370] on div at bounding box center [1043, 107] width 252 height 559
click at [1023, 337] on div at bounding box center [1043, 107] width 252 height 559
click at [987, 331] on div at bounding box center [1043, 107] width 252 height 559
click at [1097, 224] on div at bounding box center [1043, 107] width 252 height 559
click at [972, 374] on div at bounding box center [1043, 107] width 252 height 559
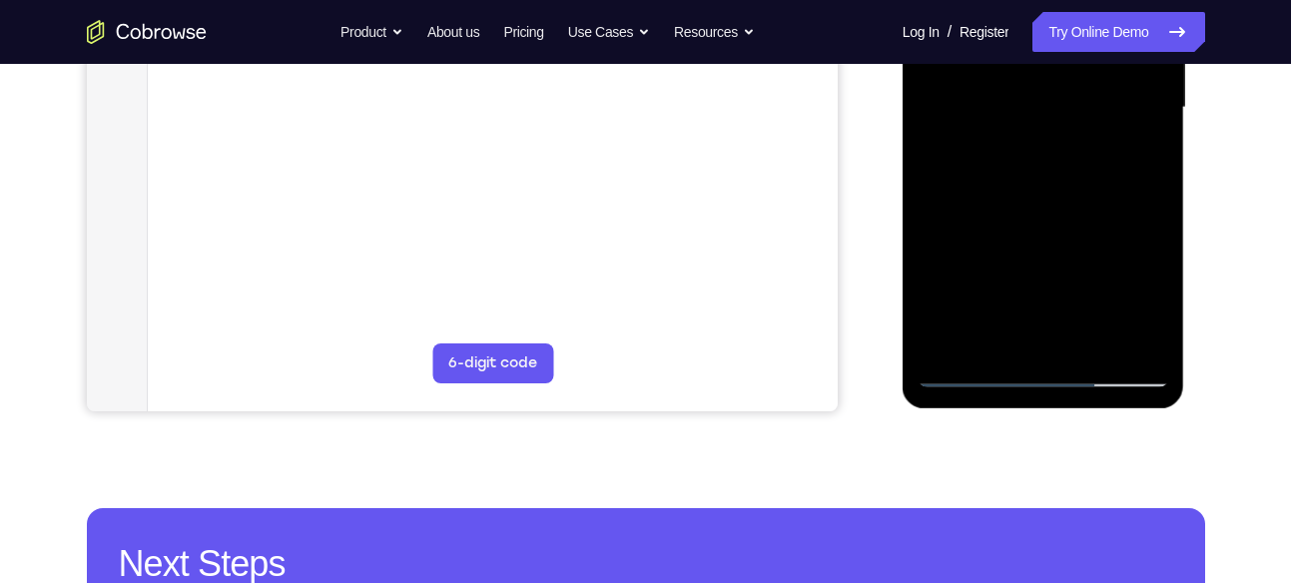
click at [1134, 331] on div at bounding box center [1043, 107] width 252 height 559
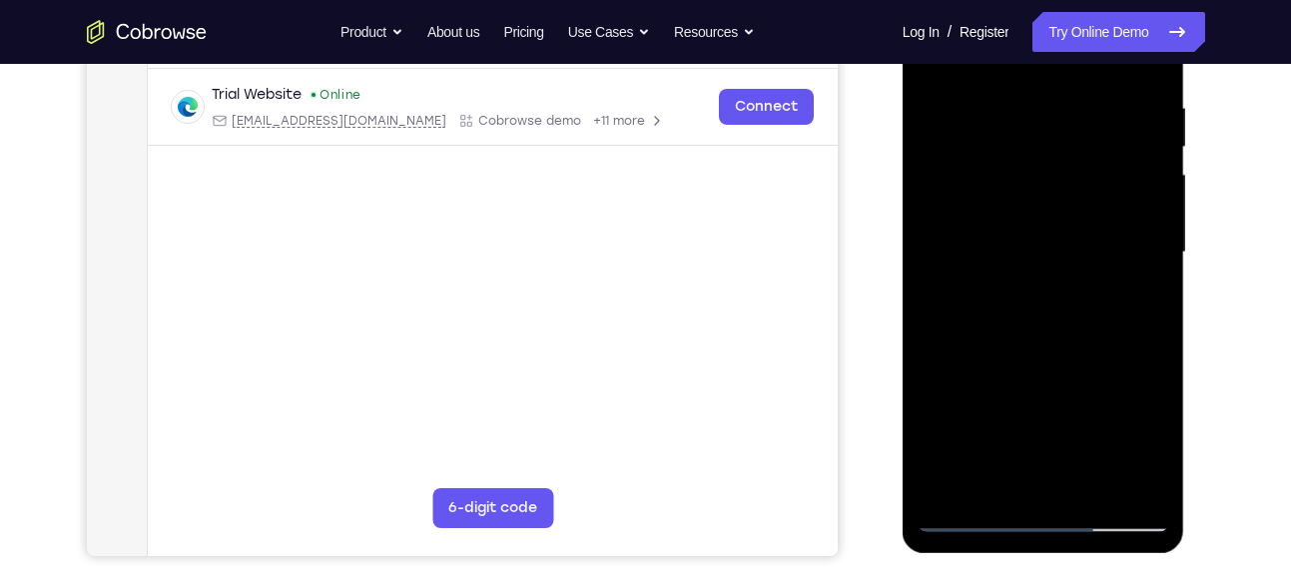
scroll to position [367, 0]
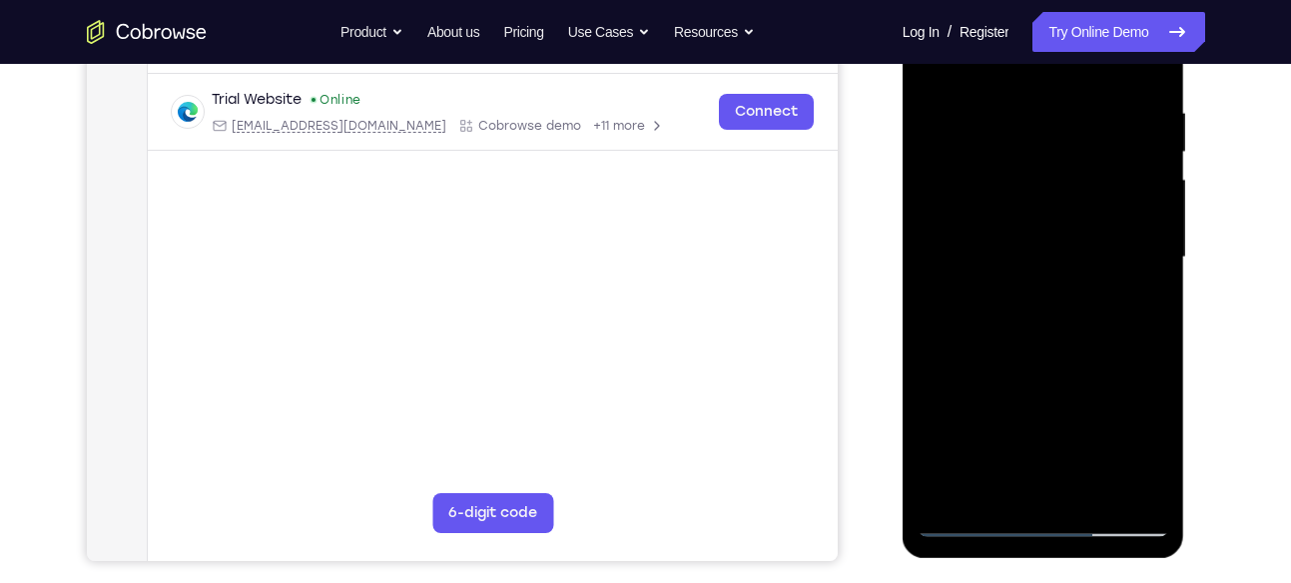
click at [1127, 188] on div at bounding box center [1043, 257] width 252 height 559
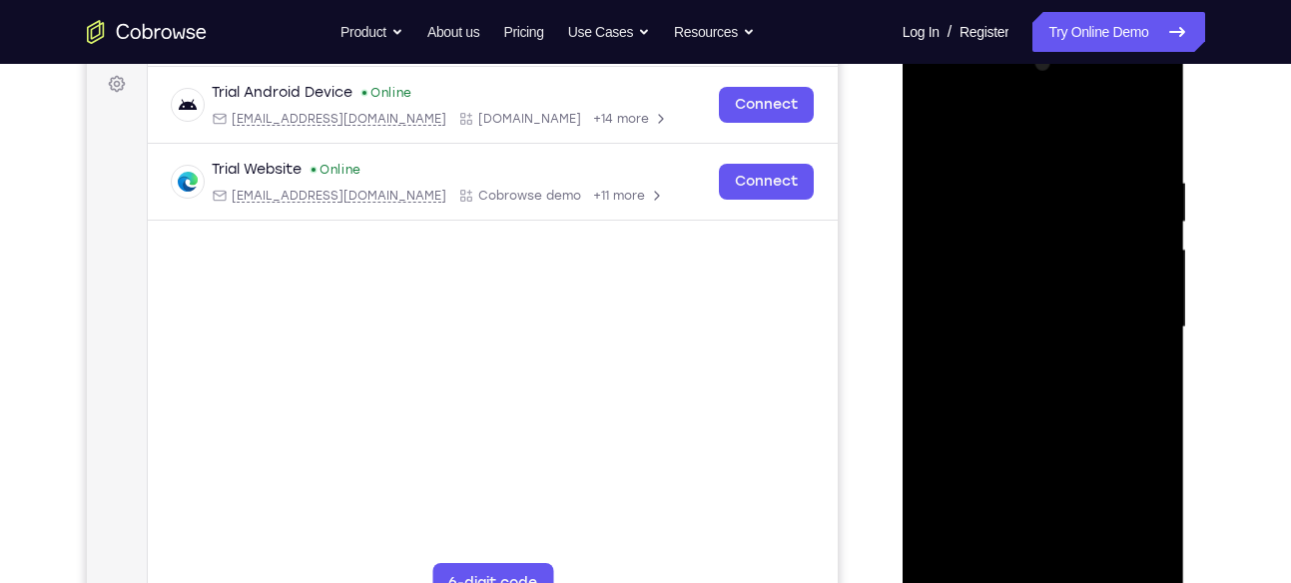
scroll to position [295, 0]
click at [1145, 247] on div at bounding box center [1043, 329] width 252 height 559
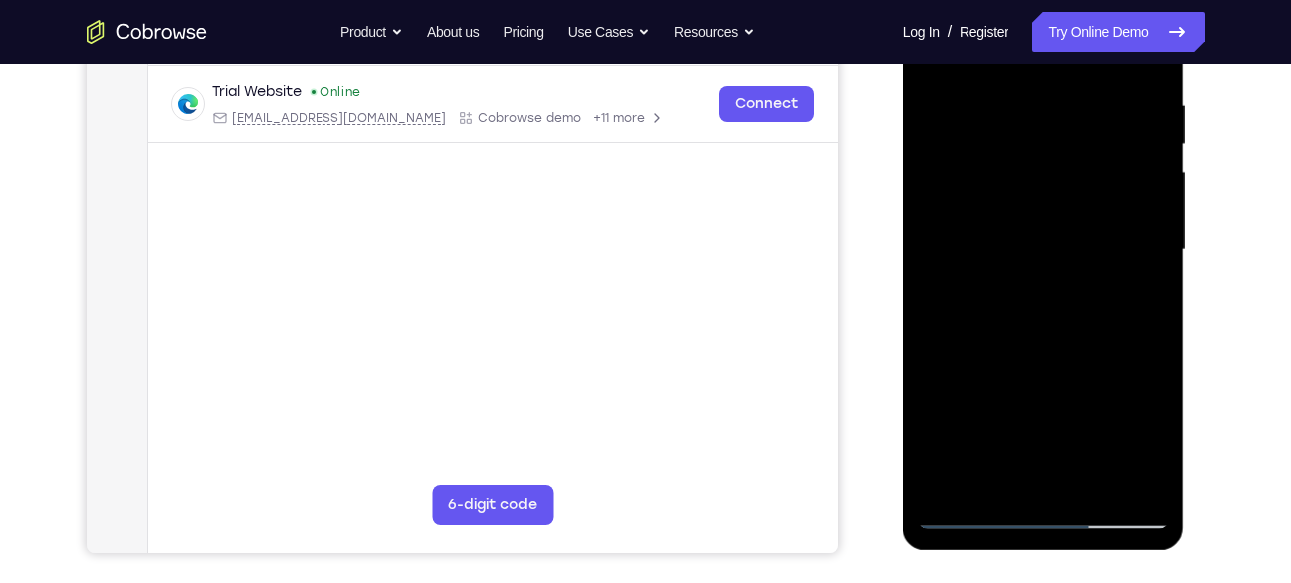
click at [1145, 247] on div at bounding box center [1043, 249] width 252 height 559
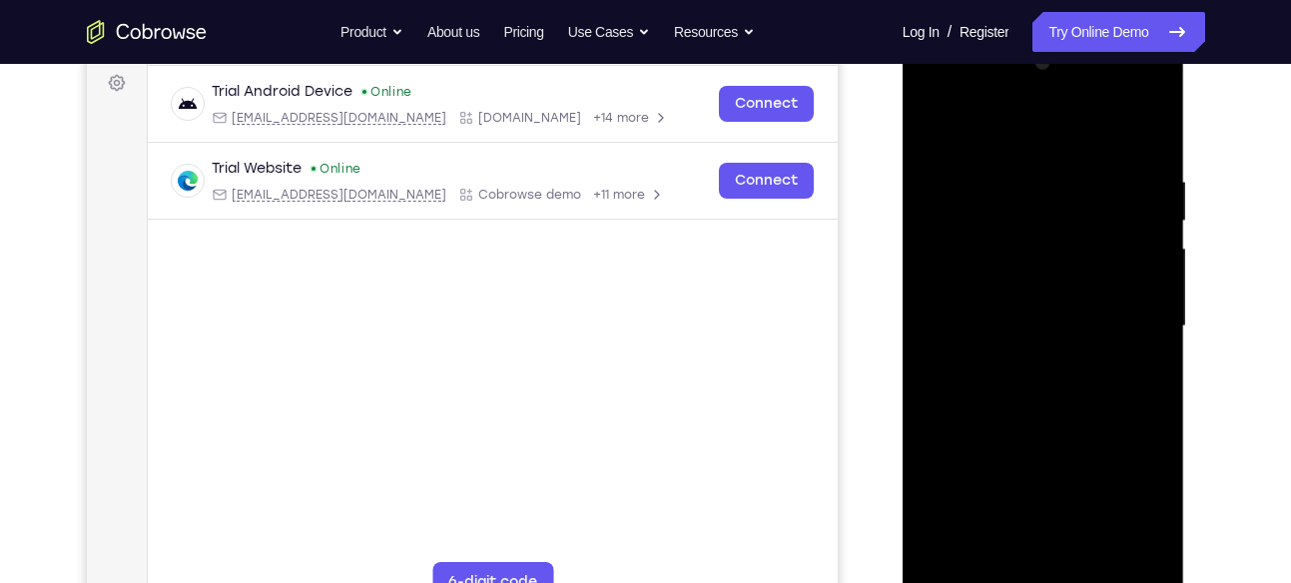
scroll to position [297, 0]
click at [1145, 247] on div at bounding box center [1043, 327] width 252 height 559
click at [1148, 138] on div at bounding box center [1043, 327] width 252 height 559
click at [1024, 169] on div at bounding box center [1043, 327] width 252 height 559
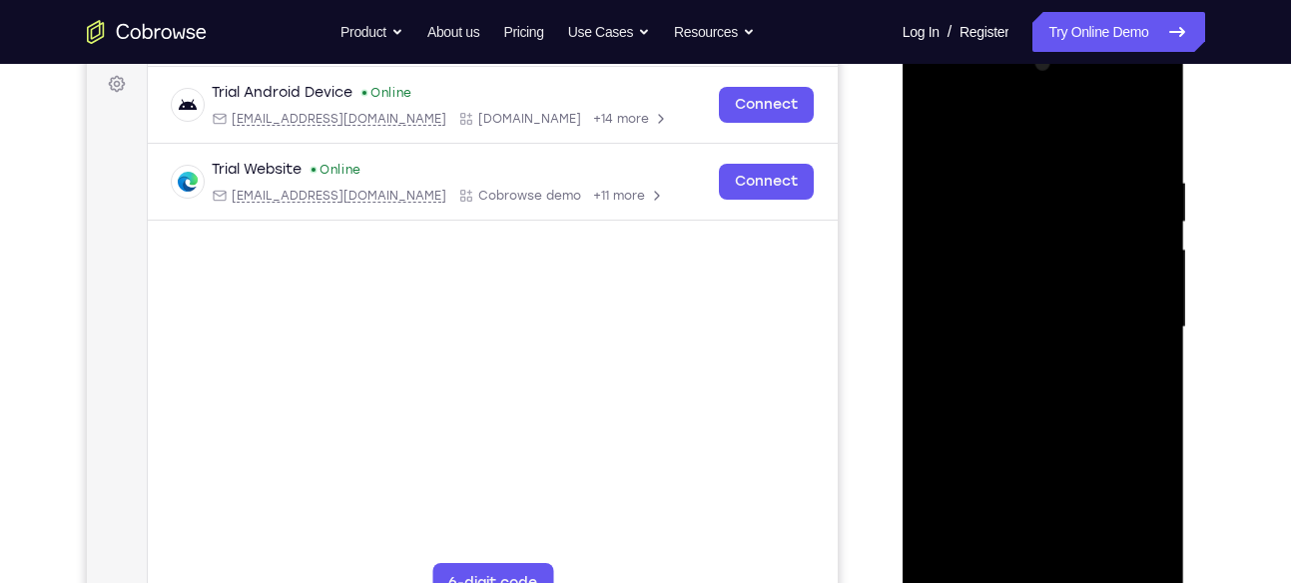
click at [1133, 223] on div at bounding box center [1043, 327] width 252 height 559
click at [1153, 178] on div at bounding box center [1043, 327] width 252 height 559
click at [1150, 131] on div at bounding box center [1043, 327] width 252 height 559
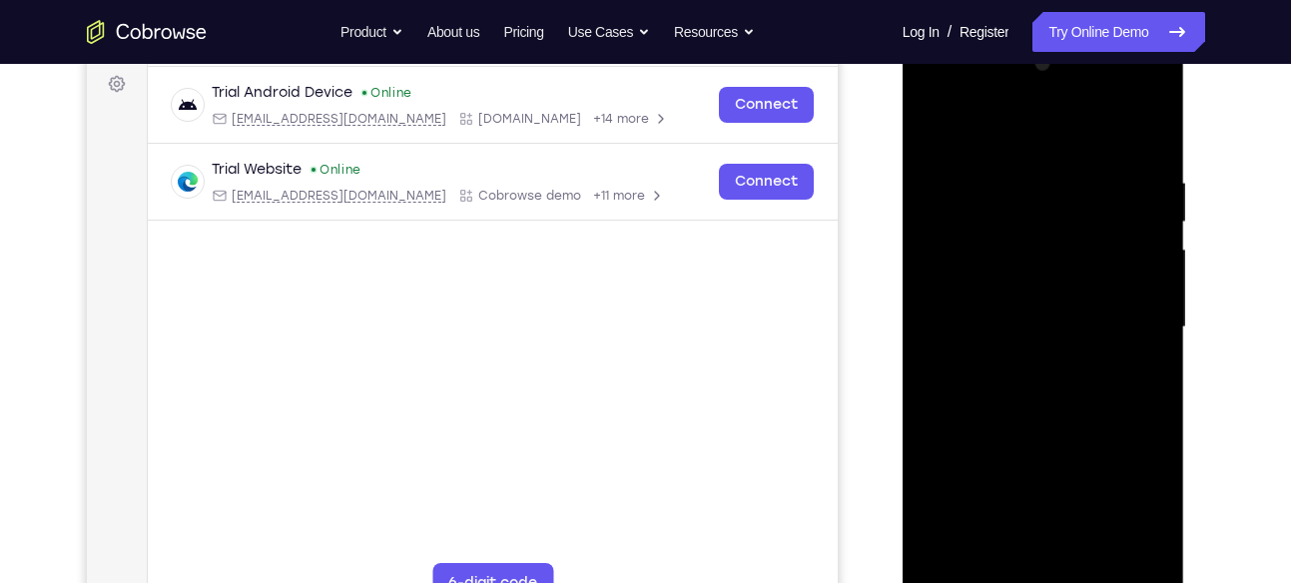
drag, startPoint x: 1085, startPoint y: 163, endPoint x: 1078, endPoint y: 415, distance: 252.6
click at [1078, 415] on div at bounding box center [1043, 327] width 252 height 559
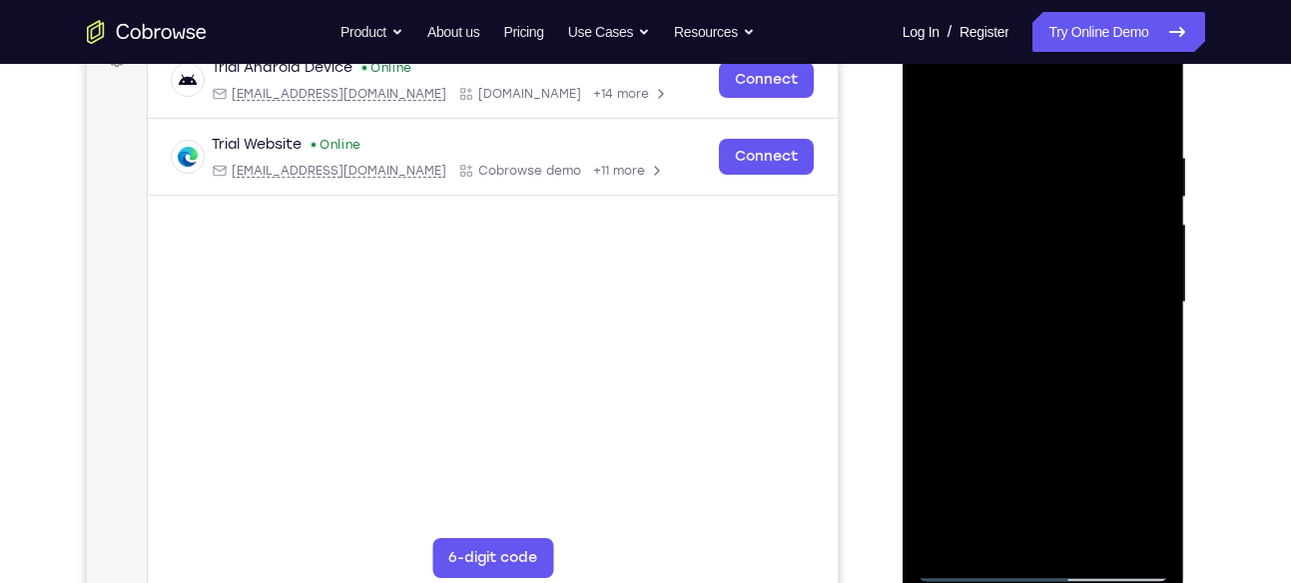
scroll to position [321, 0]
drag, startPoint x: 1119, startPoint y: 145, endPoint x: 986, endPoint y: 164, distance: 134.1
click at [986, 164] on div at bounding box center [1043, 303] width 252 height 559
drag, startPoint x: 986, startPoint y: 164, endPoint x: 1148, endPoint y: 146, distance: 162.7
click at [1148, 146] on div at bounding box center [1043, 303] width 252 height 559
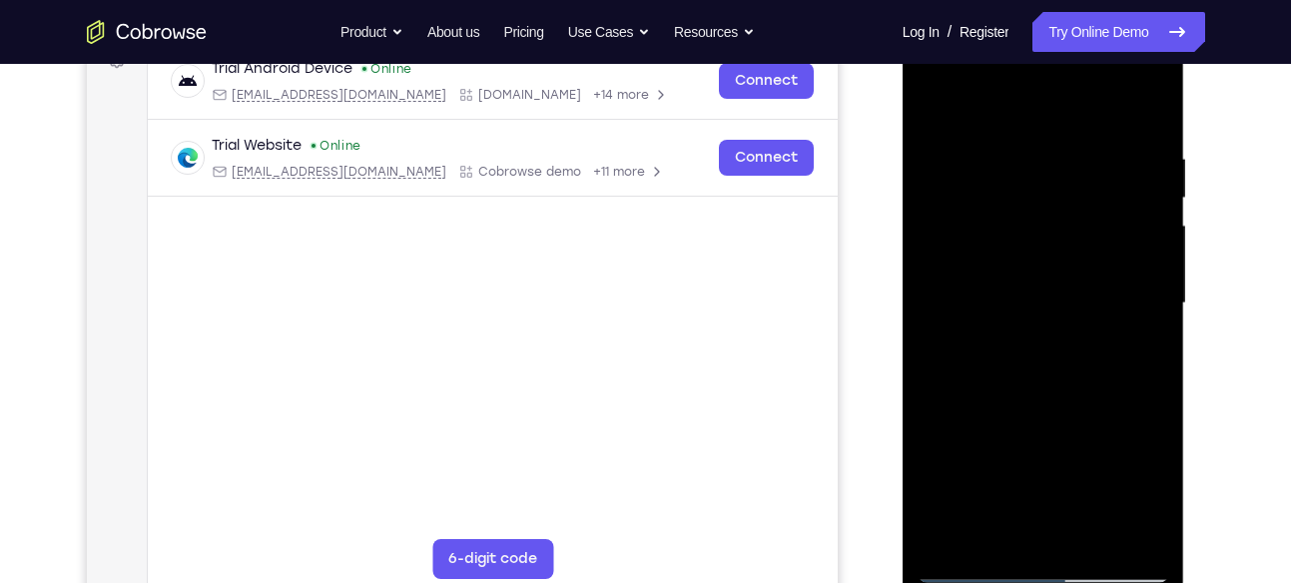
click at [1014, 149] on div at bounding box center [1043, 303] width 252 height 559
click at [1140, 171] on div at bounding box center [1043, 303] width 252 height 559
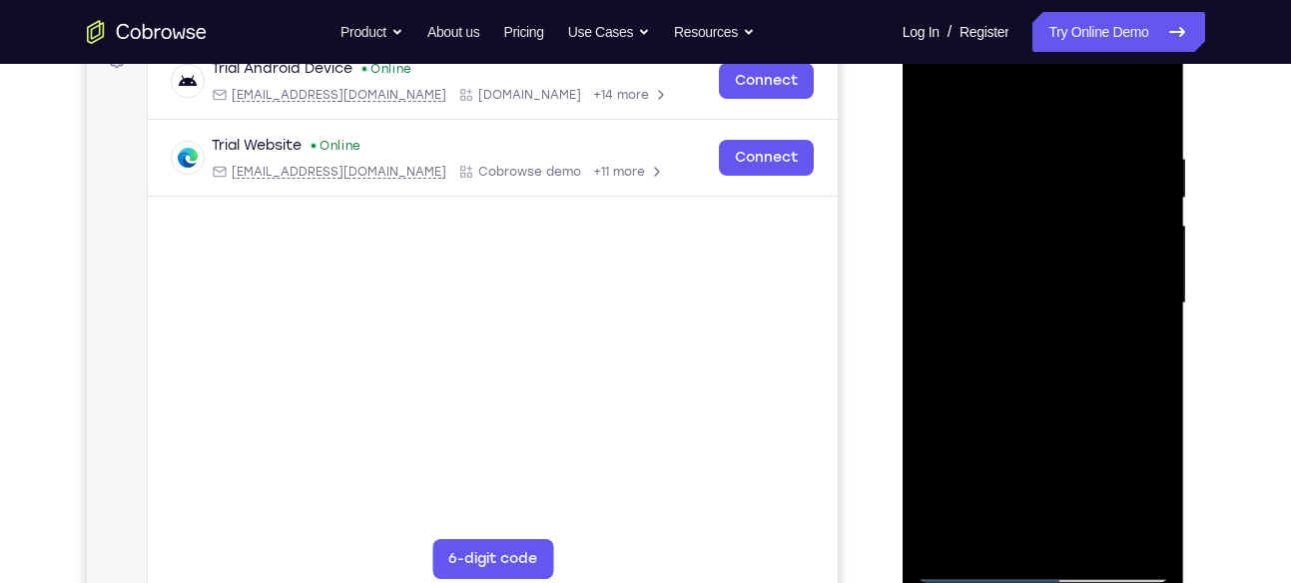
click at [1140, 171] on div at bounding box center [1043, 303] width 252 height 559
click at [1146, 112] on div at bounding box center [1043, 303] width 252 height 559
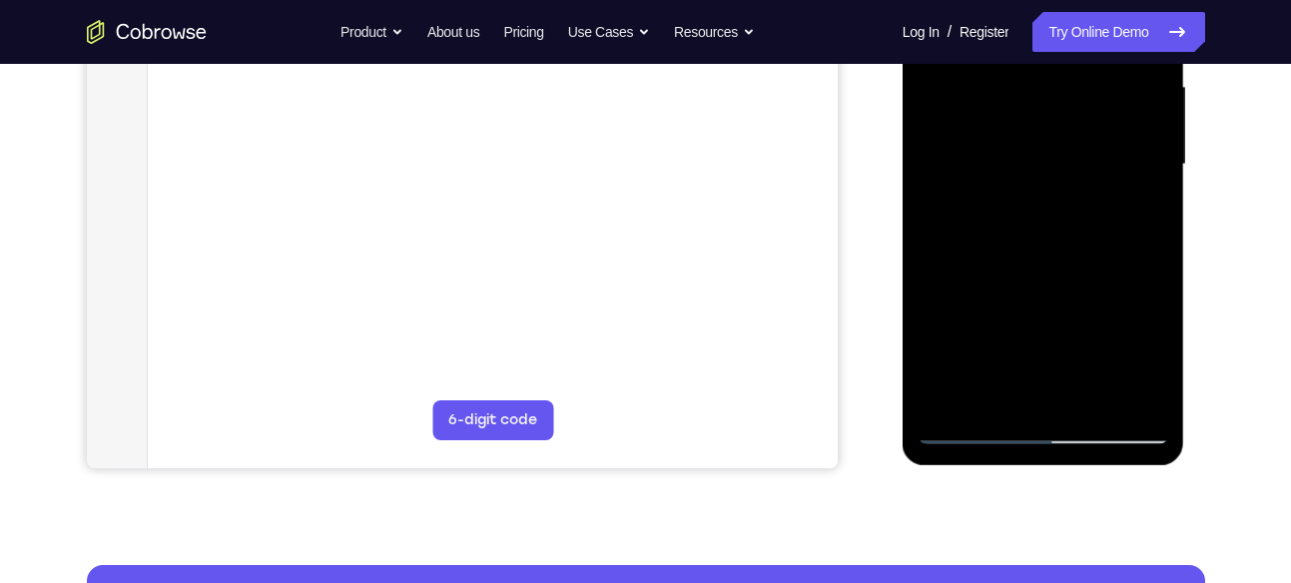
scroll to position [461, 0]
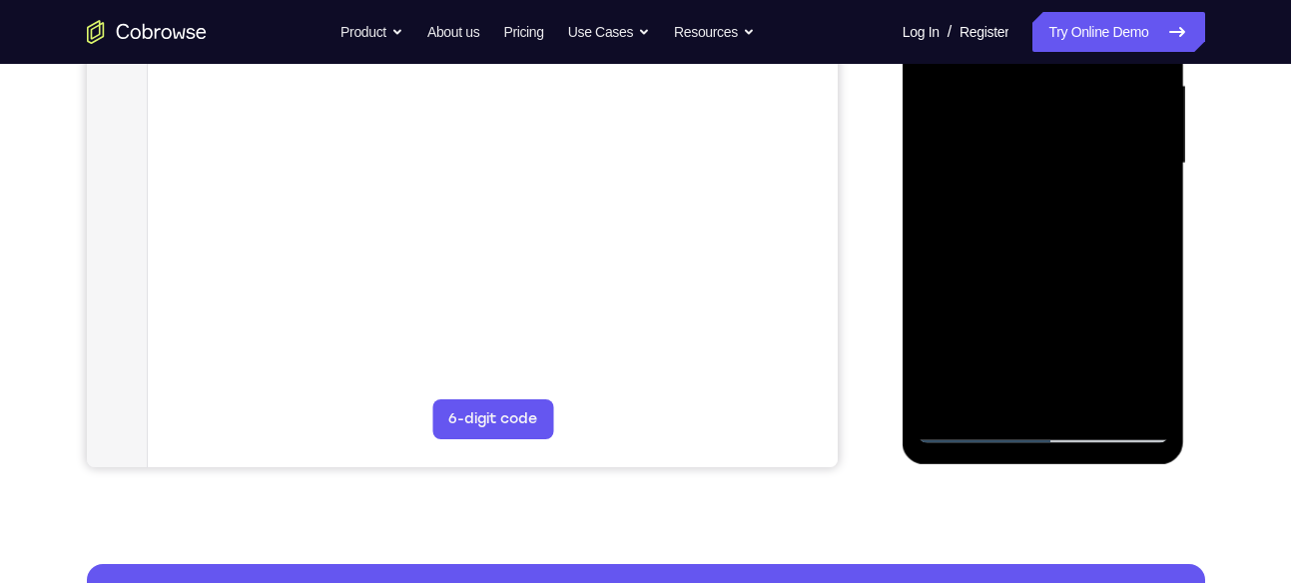
click at [1149, 399] on div at bounding box center [1043, 163] width 252 height 559
click at [1160, 374] on div at bounding box center [1043, 163] width 252 height 559
drag, startPoint x: 1058, startPoint y: 177, endPoint x: 1030, endPoint y: 349, distance: 174.9
click at [1030, 349] on div at bounding box center [1043, 163] width 252 height 559
drag, startPoint x: 1075, startPoint y: 116, endPoint x: 1069, endPoint y: 282, distance: 166.8
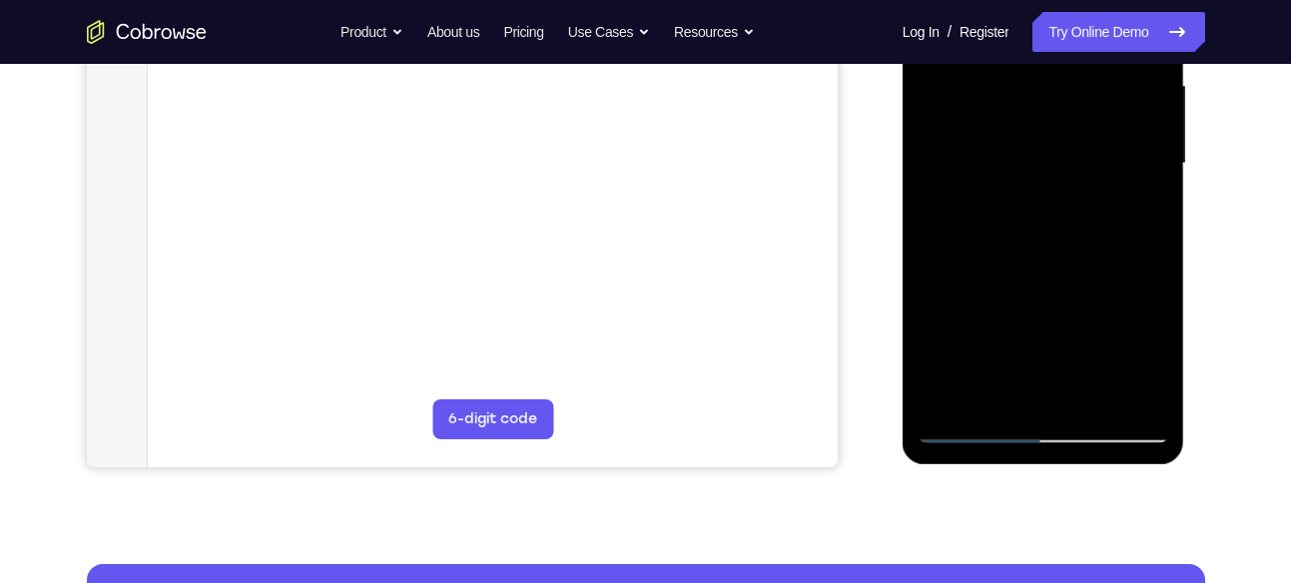
click at [1069, 282] on div at bounding box center [1043, 163] width 252 height 559
click at [1156, 186] on div at bounding box center [1043, 163] width 252 height 559
drag, startPoint x: 1089, startPoint y: 192, endPoint x: 1087, endPoint y: 268, distance: 75.9
click at [1087, 268] on div at bounding box center [1043, 163] width 252 height 559
click at [1151, 258] on div at bounding box center [1043, 163] width 252 height 559
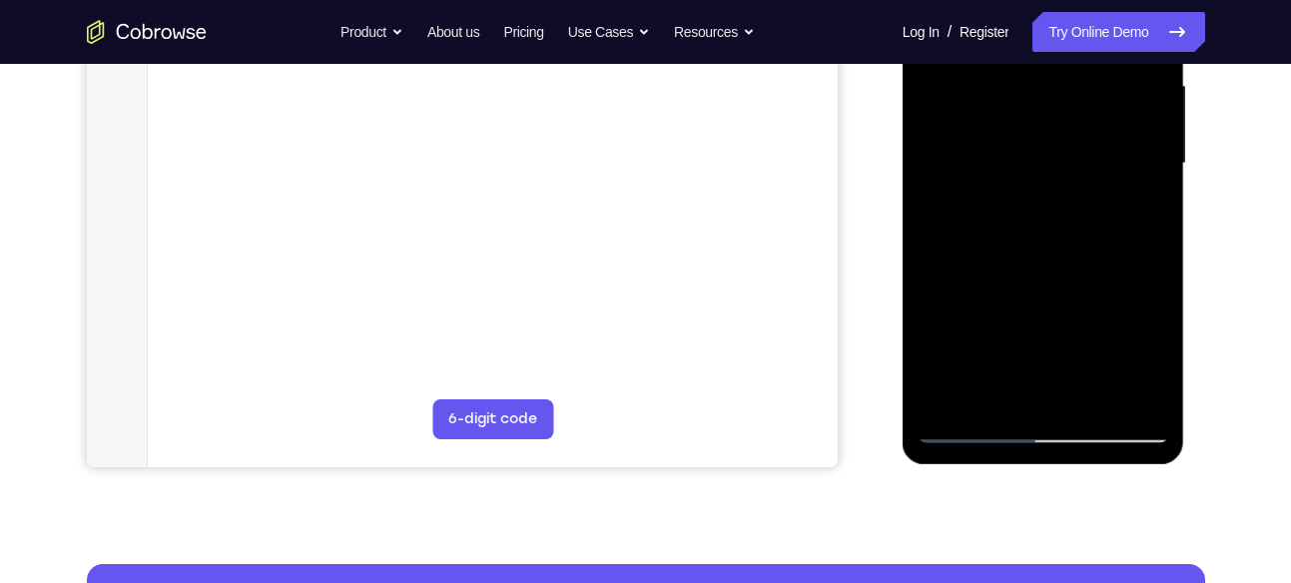
click at [1151, 258] on div at bounding box center [1043, 163] width 252 height 559
click at [934, 262] on div at bounding box center [1043, 163] width 252 height 559
click at [1104, 270] on div at bounding box center [1043, 163] width 252 height 559
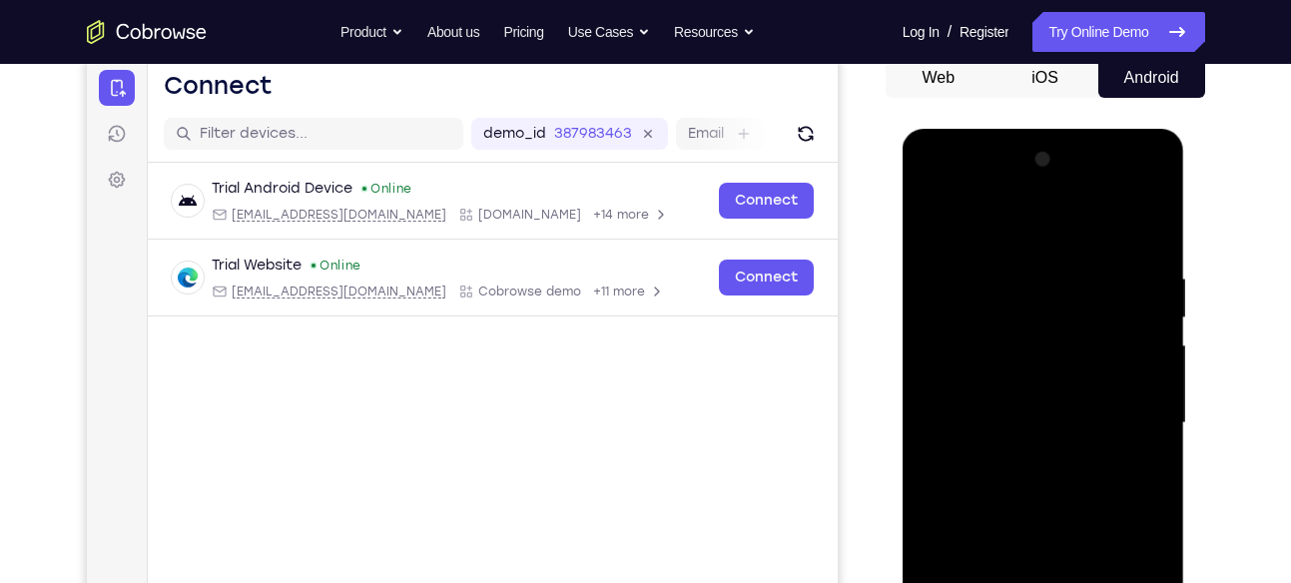
scroll to position [337, 0]
